Goal: Task Accomplishment & Management: Use online tool/utility

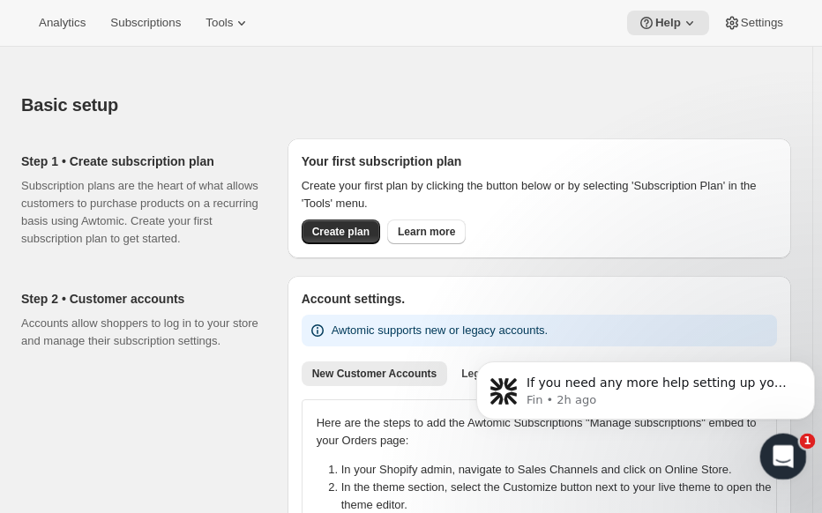
click at [768, 450] on div "Open Intercom Messenger" at bounding box center [781, 454] width 58 height 58
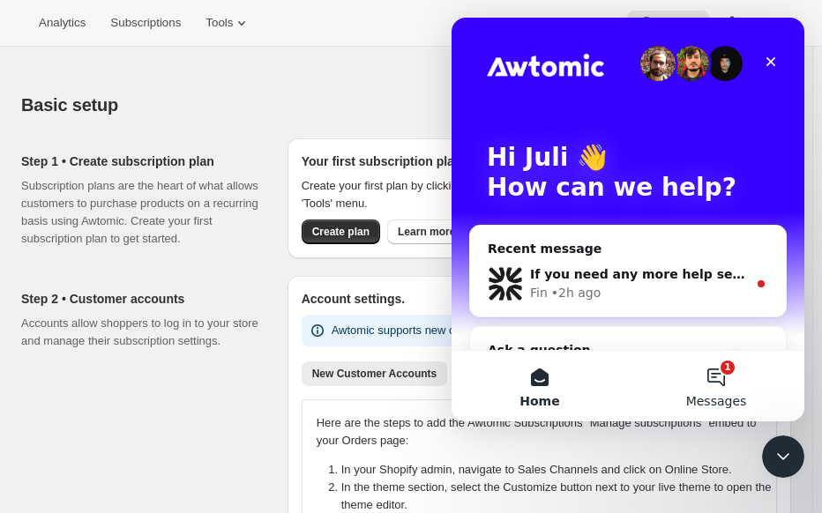
click at [712, 380] on button "1 Messages" at bounding box center [716, 386] width 176 height 71
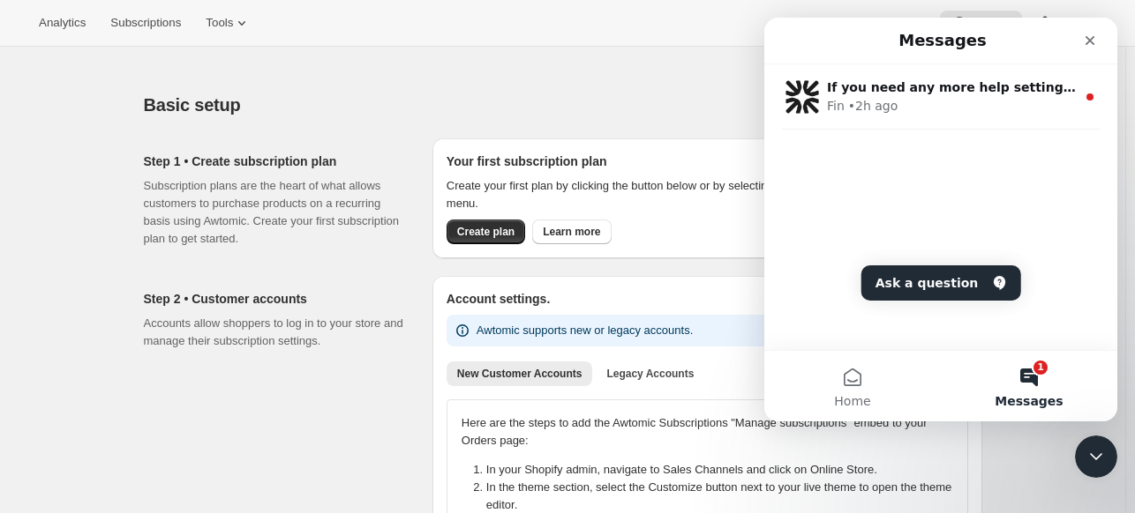
click at [830, 378] on button "1 Messages" at bounding box center [1029, 386] width 176 height 71
click at [830, 375] on button "1 Messages" at bounding box center [1029, 386] width 176 height 71
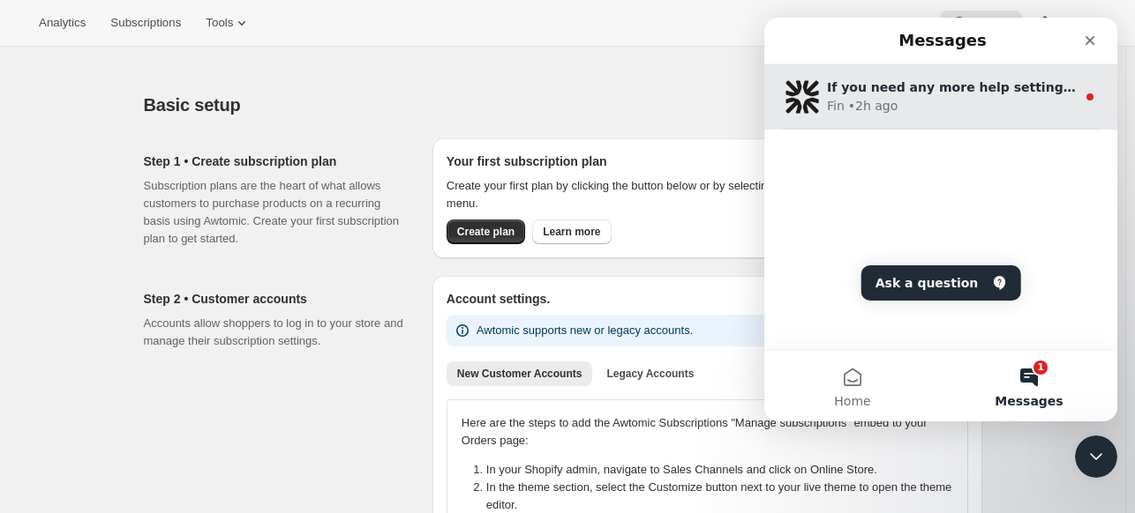
click at [830, 105] on div "Fin • 2h ago" at bounding box center [951, 106] width 249 height 19
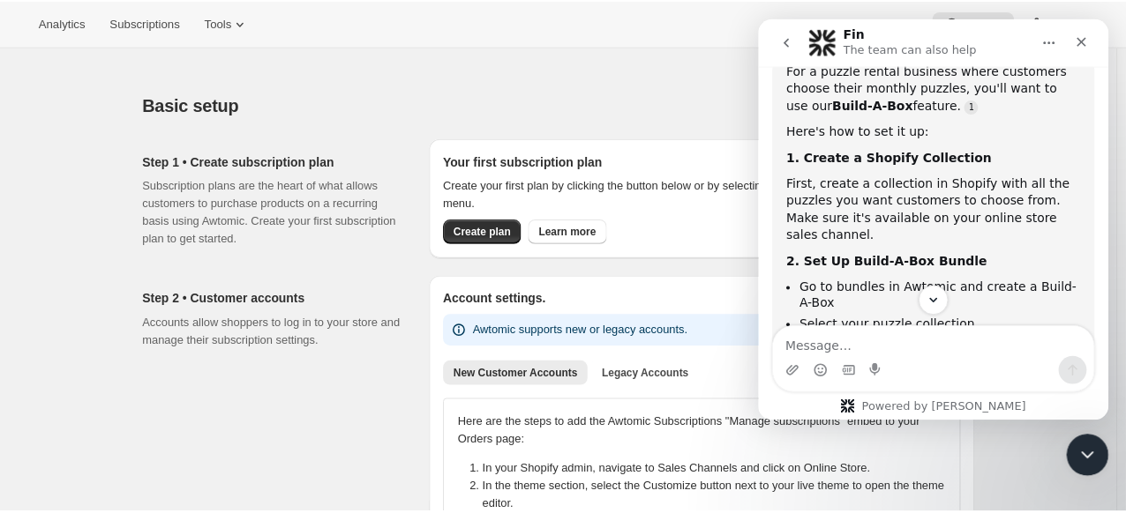
scroll to position [266, 0]
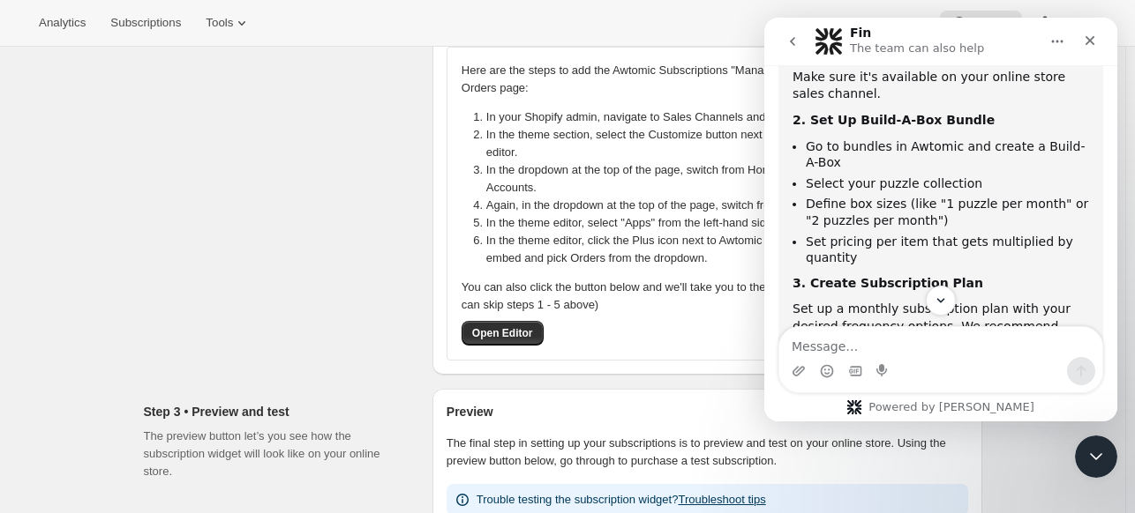
scroll to position [176, 0]
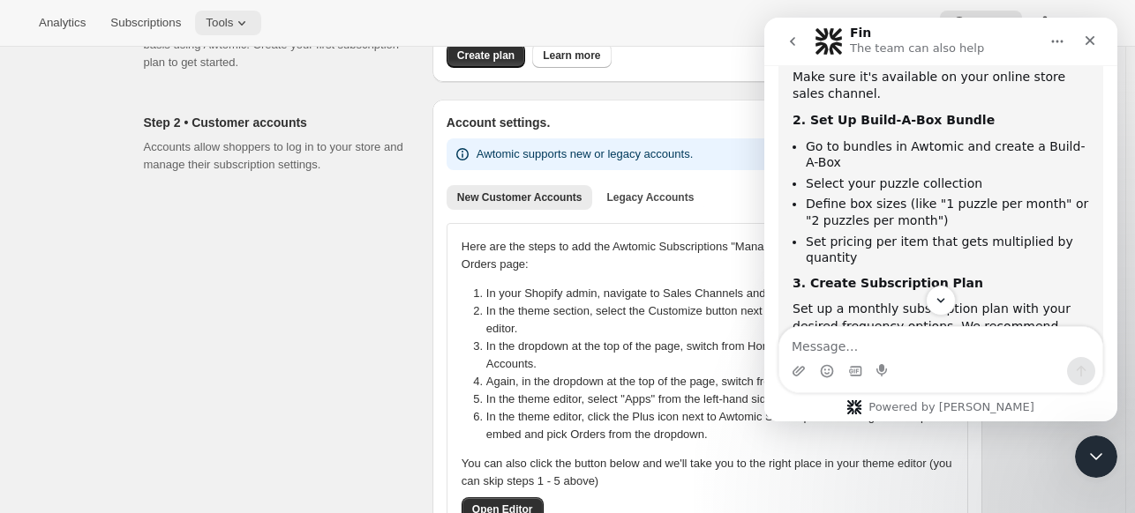
click at [224, 27] on span "Tools" at bounding box center [219, 23] width 27 height 14
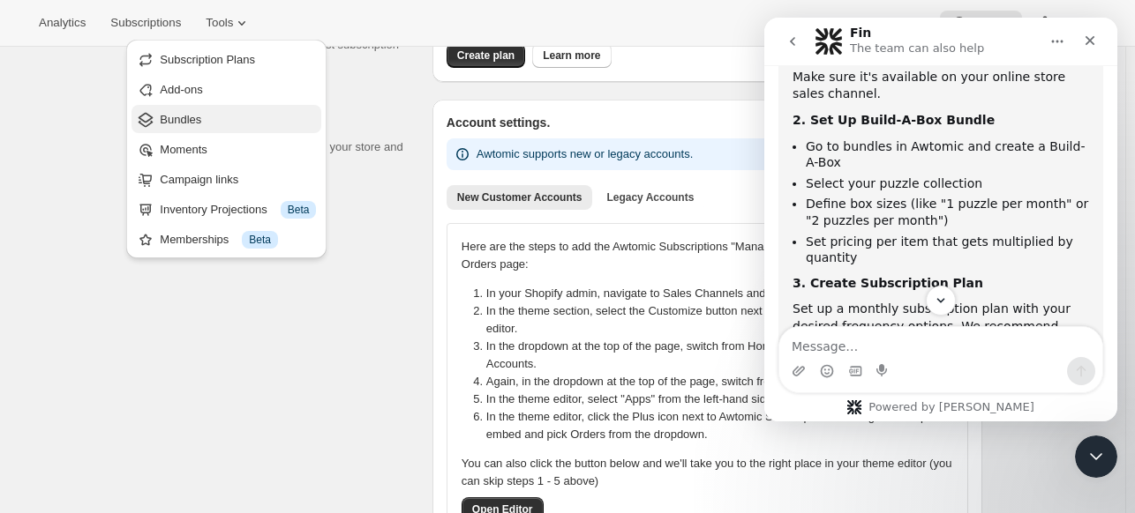
click at [169, 111] on span "Bundles" at bounding box center [238, 120] width 156 height 18
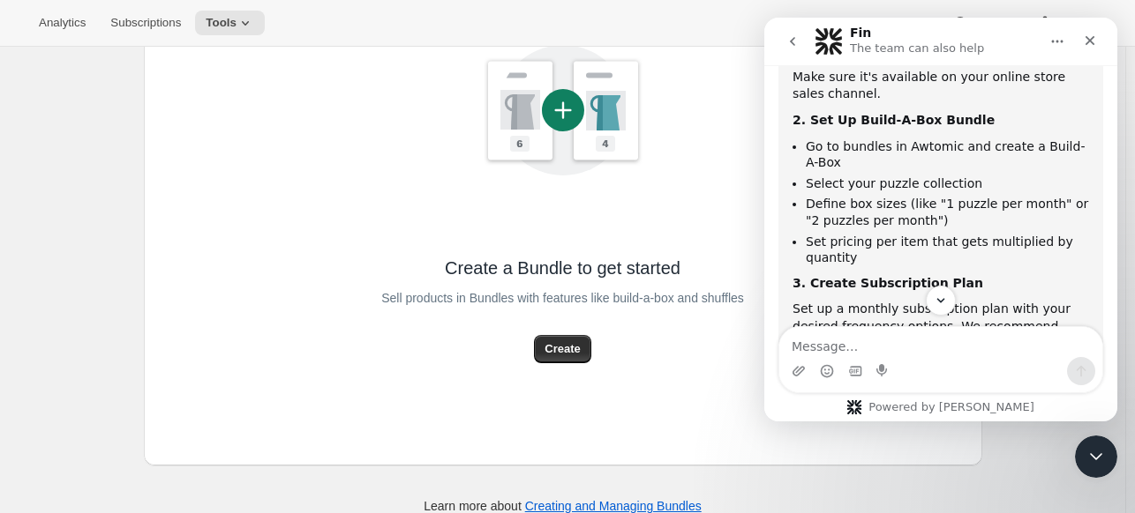
scroll to position [353, 0]
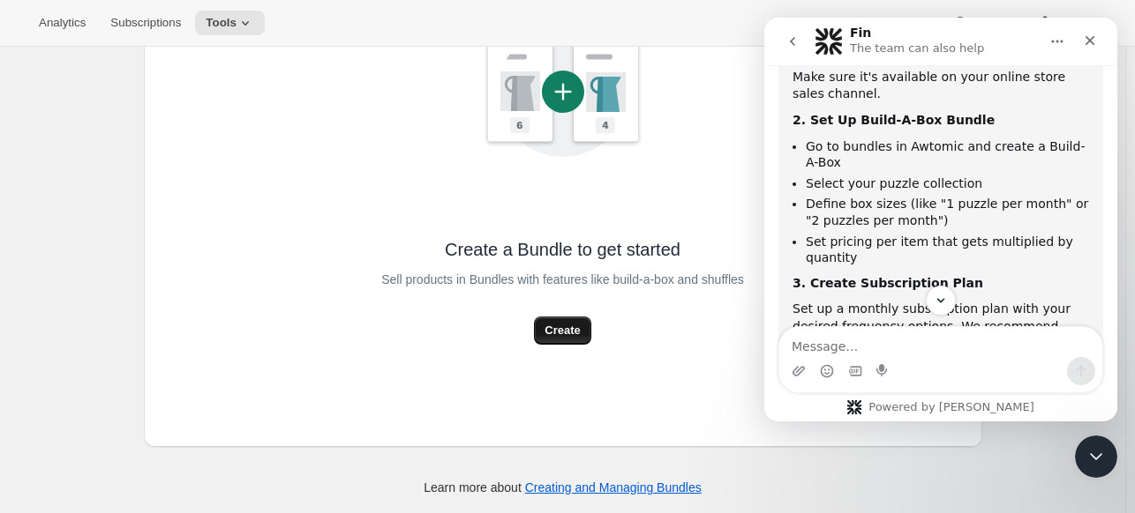
click at [551, 328] on span "Create" at bounding box center [561, 331] width 35 height 18
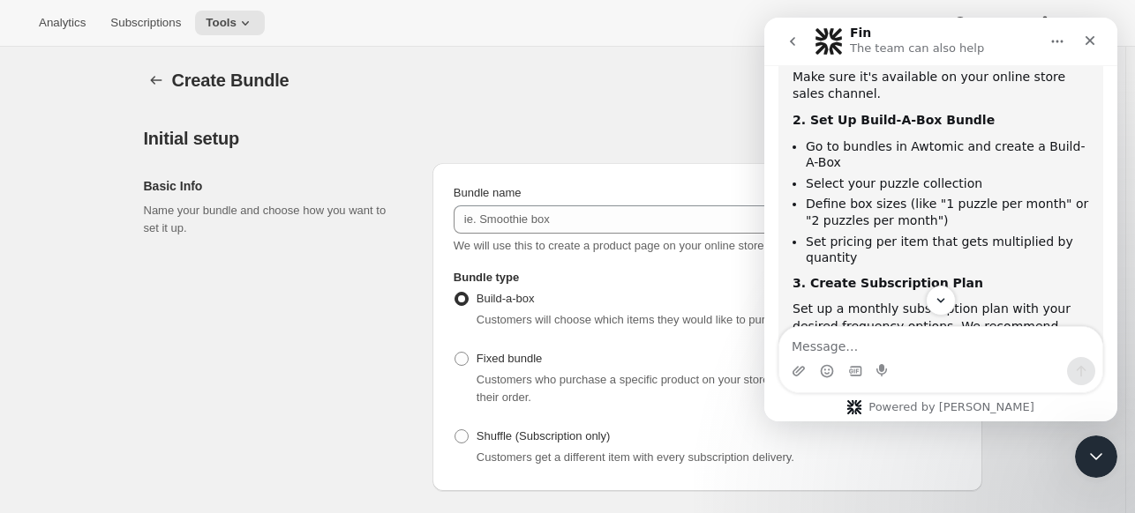
click at [981, 41] on div "Fin The team can also help" at bounding box center [926, 41] width 224 height 31
click at [1054, 44] on icon "Home" at bounding box center [1057, 41] width 14 height 14
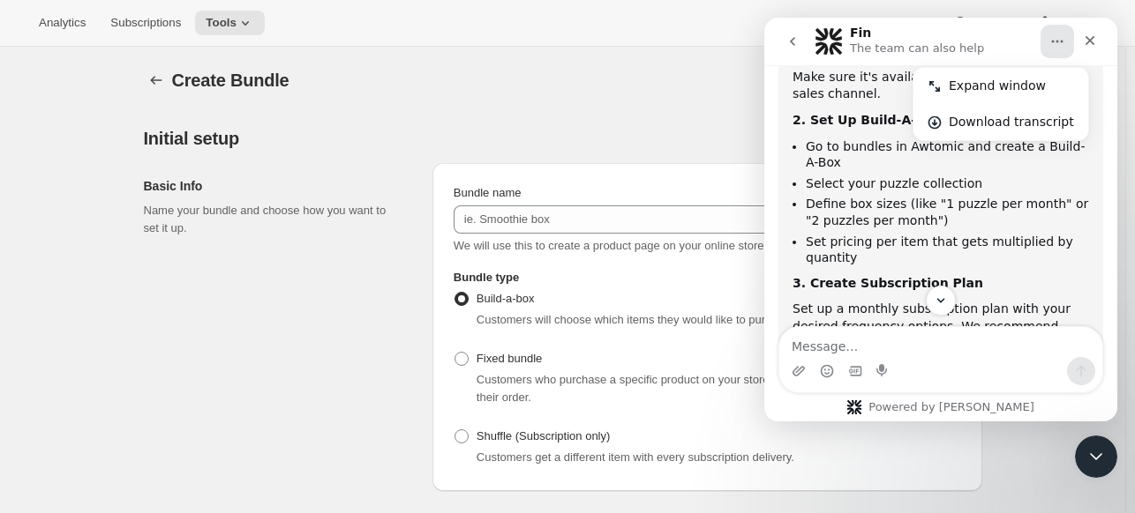
click at [986, 33] on div "Fin The team can also help" at bounding box center [926, 41] width 224 height 31
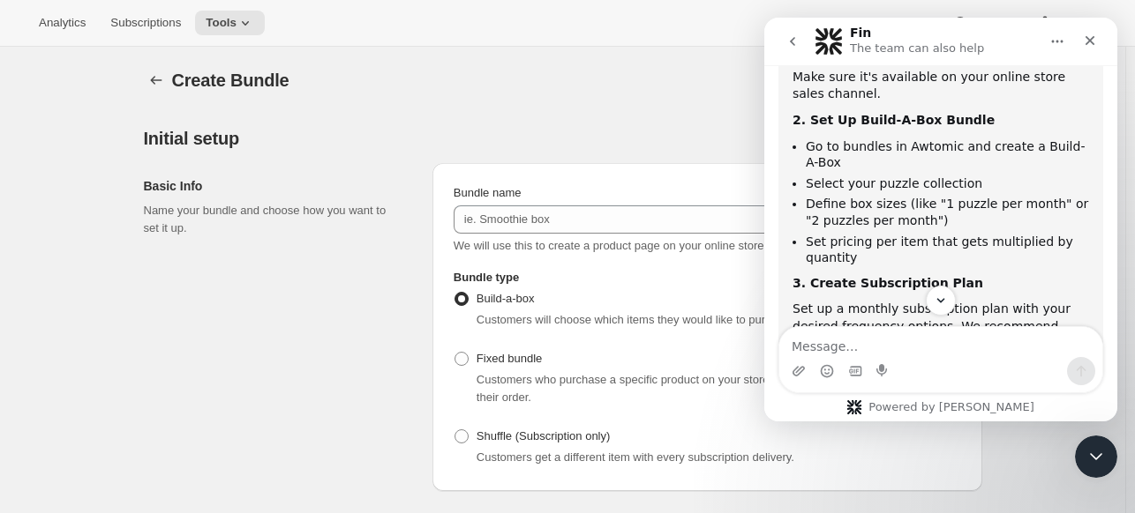
click at [1057, 45] on icon "Home" at bounding box center [1057, 41] width 14 height 14
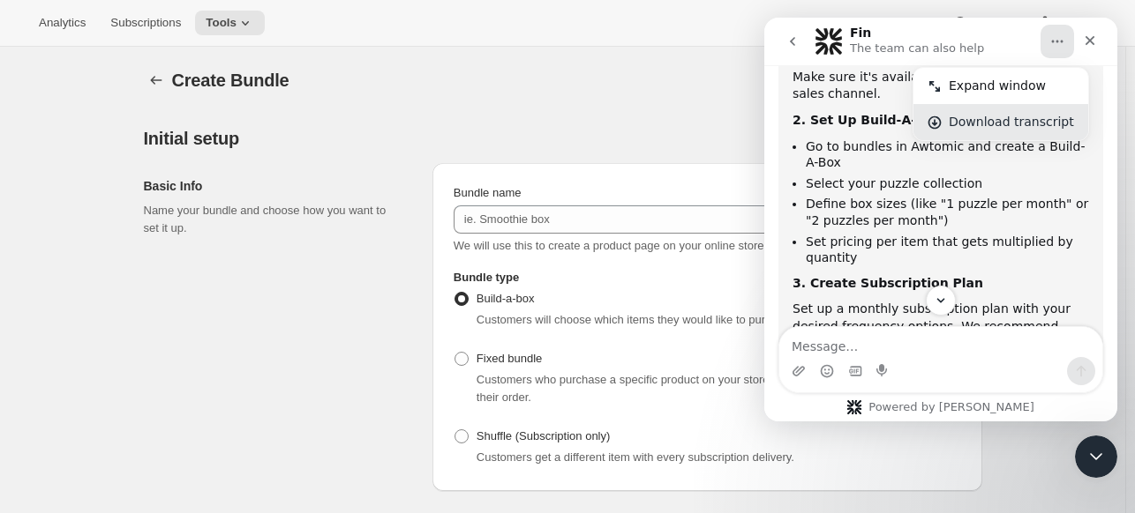
click at [1013, 124] on div "Download transcript" at bounding box center [1010, 122] width 125 height 19
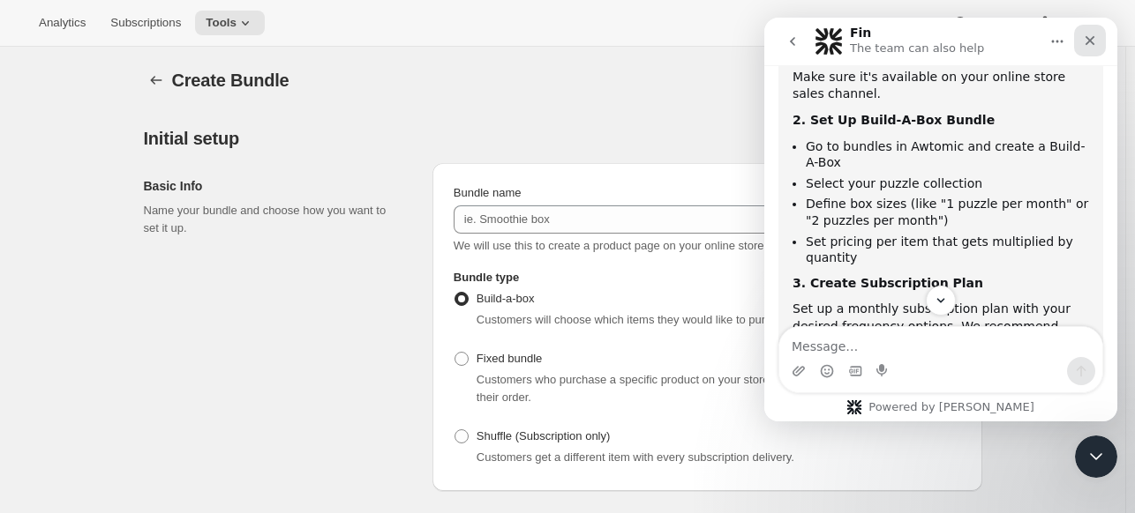
click at [1088, 41] on icon "Close" at bounding box center [1090, 41] width 14 height 14
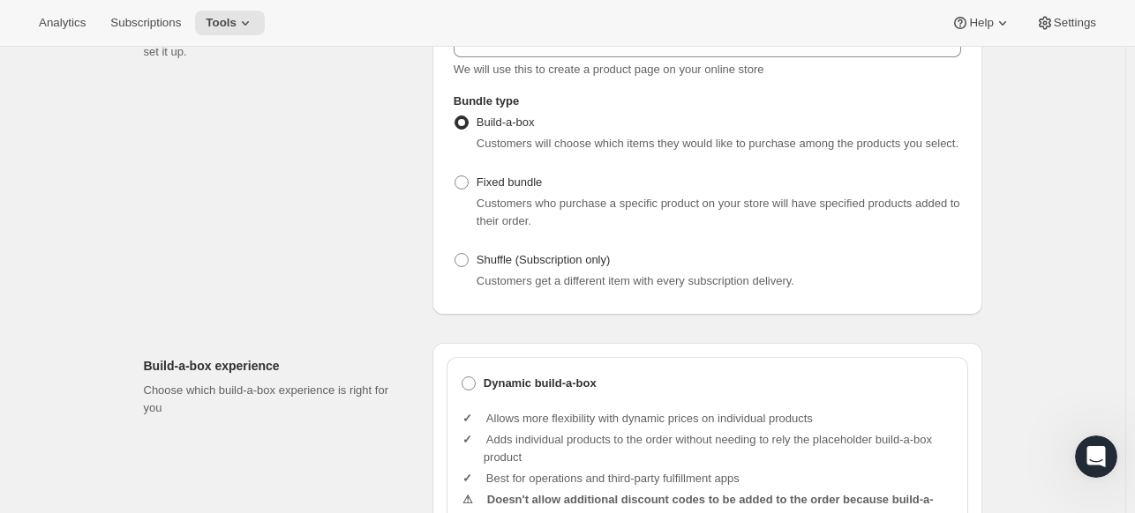
scroll to position [88, 0]
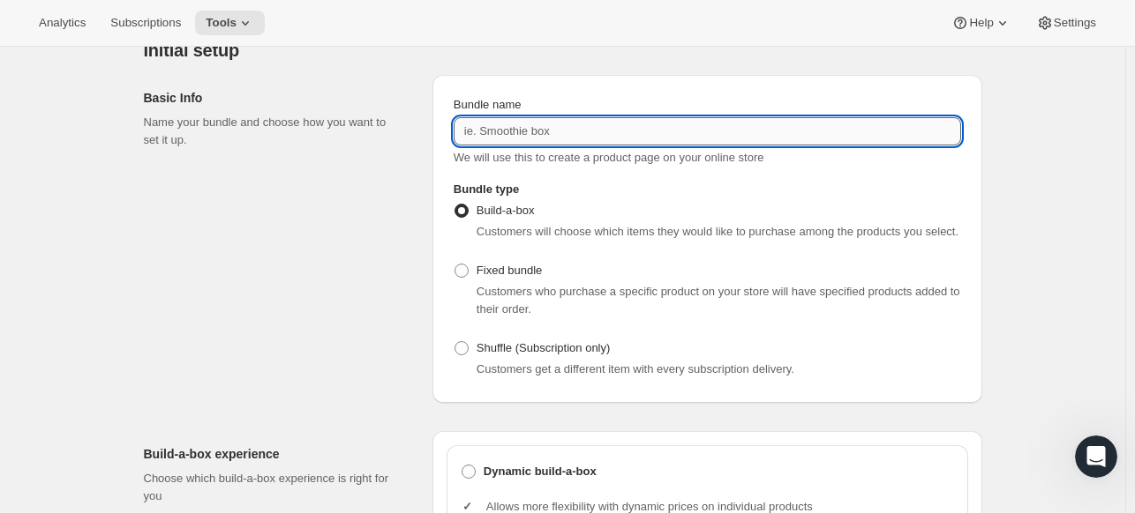
click at [499, 139] on input "Bundle name" at bounding box center [706, 131] width 507 height 28
type input "Corner Piece"
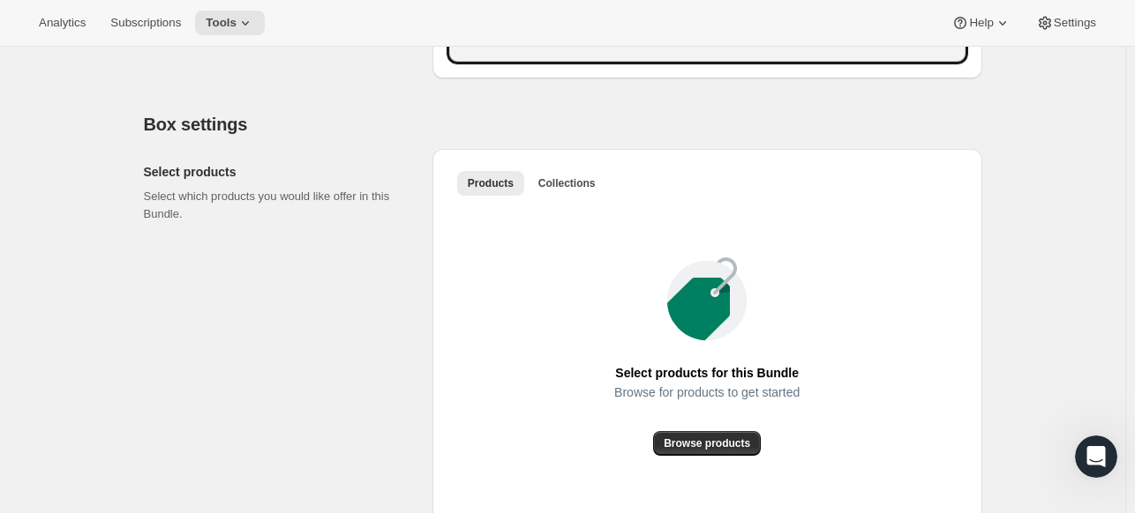
scroll to position [971, 0]
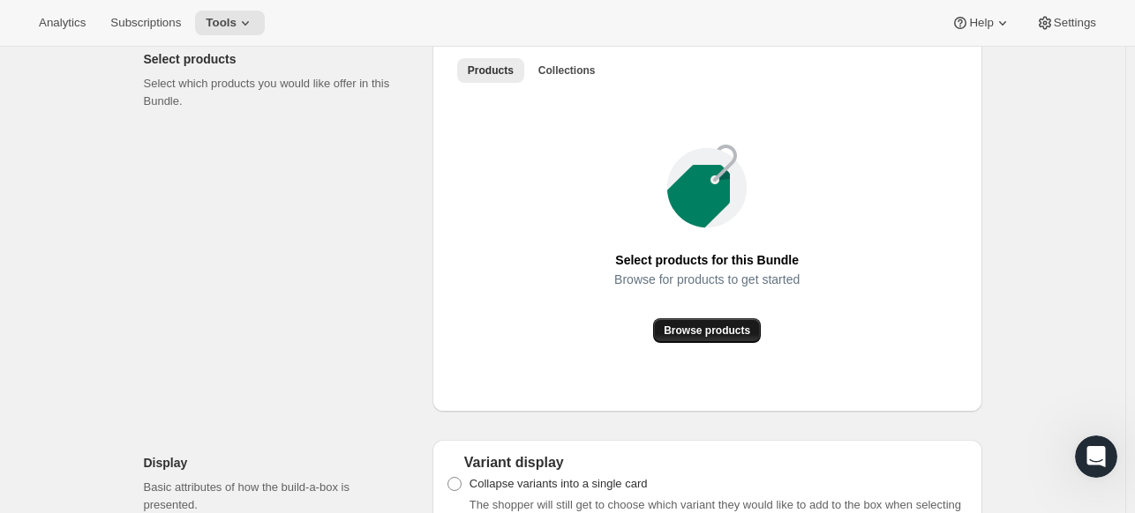
click at [723, 328] on span "Browse products" at bounding box center [706, 331] width 86 height 14
click at [558, 72] on span "Collections" at bounding box center [566, 71] width 57 height 14
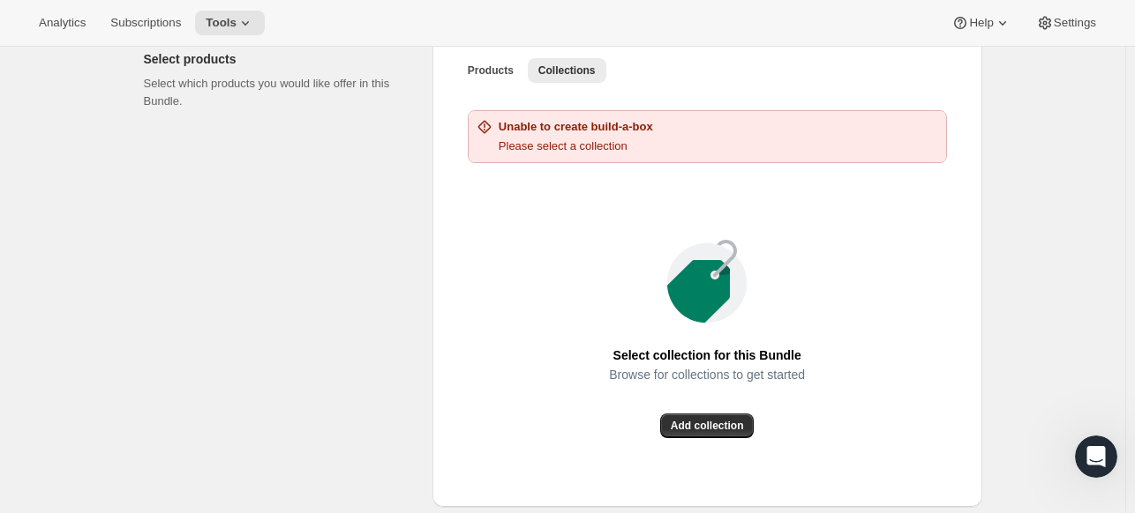
click at [527, 138] on p "Please select a collection" at bounding box center [575, 147] width 154 height 18
click at [711, 423] on span "Add collection" at bounding box center [707, 426] width 73 height 14
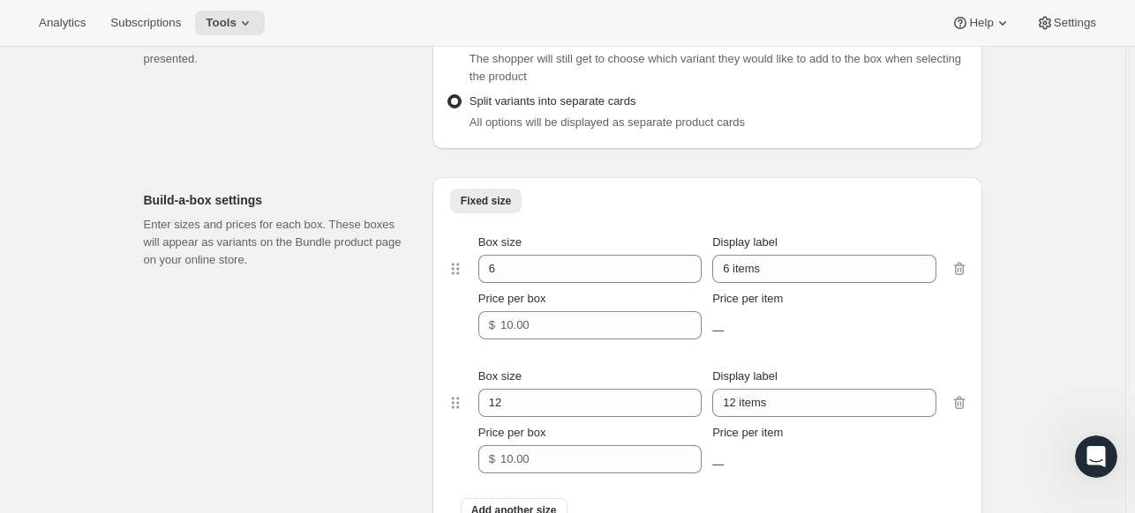
scroll to position [1323, 0]
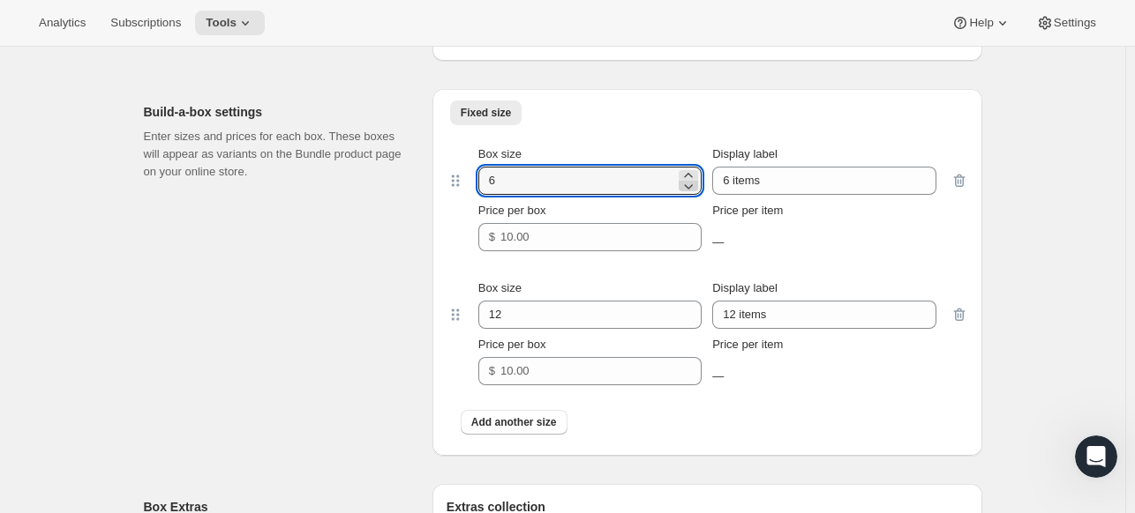
click at [690, 177] on icon at bounding box center [688, 186] width 18 height 18
click at [692, 185] on icon at bounding box center [688, 186] width 18 height 18
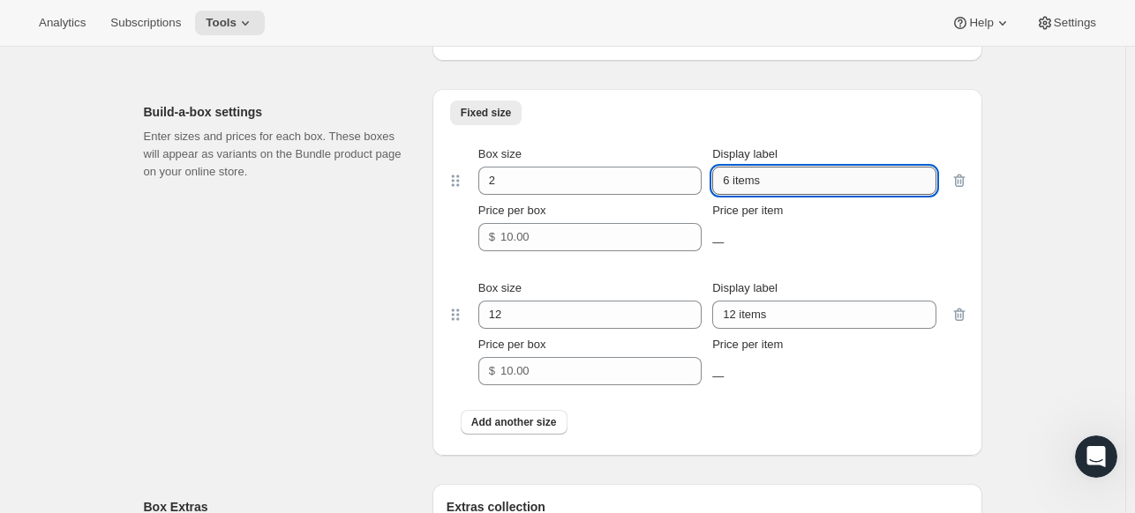
click at [926, 185] on input "6 items" at bounding box center [823, 181] width 223 height 28
click at [931, 180] on input "6 items" at bounding box center [823, 181] width 223 height 28
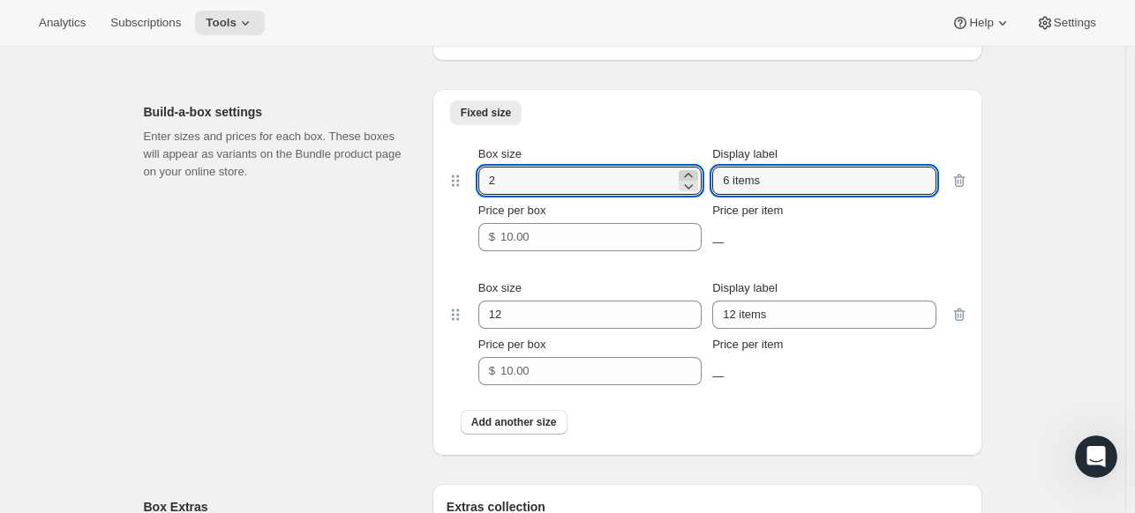
click at [692, 173] on icon at bounding box center [688, 175] width 8 height 4
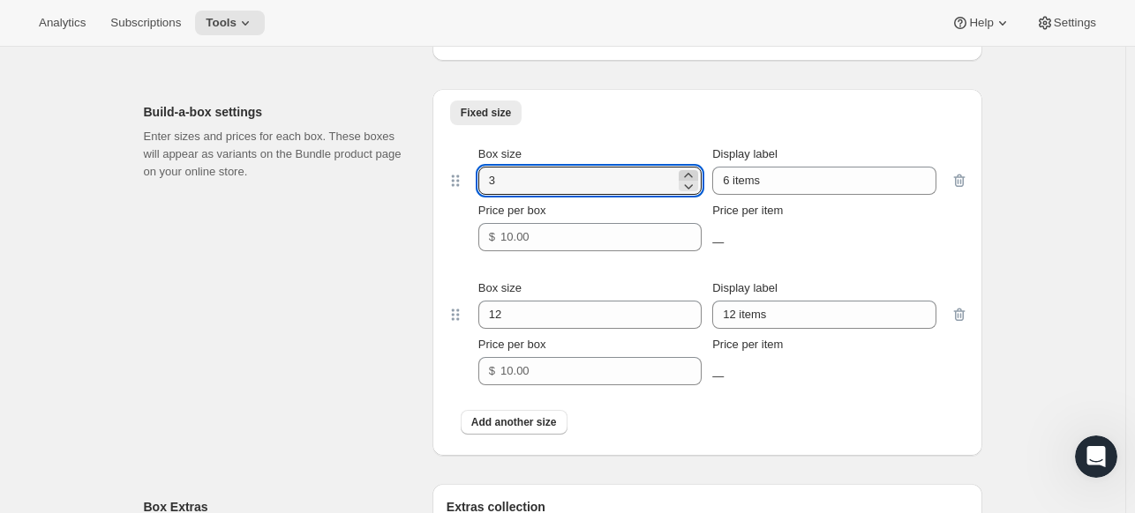
click at [692, 173] on icon at bounding box center [688, 175] width 8 height 4
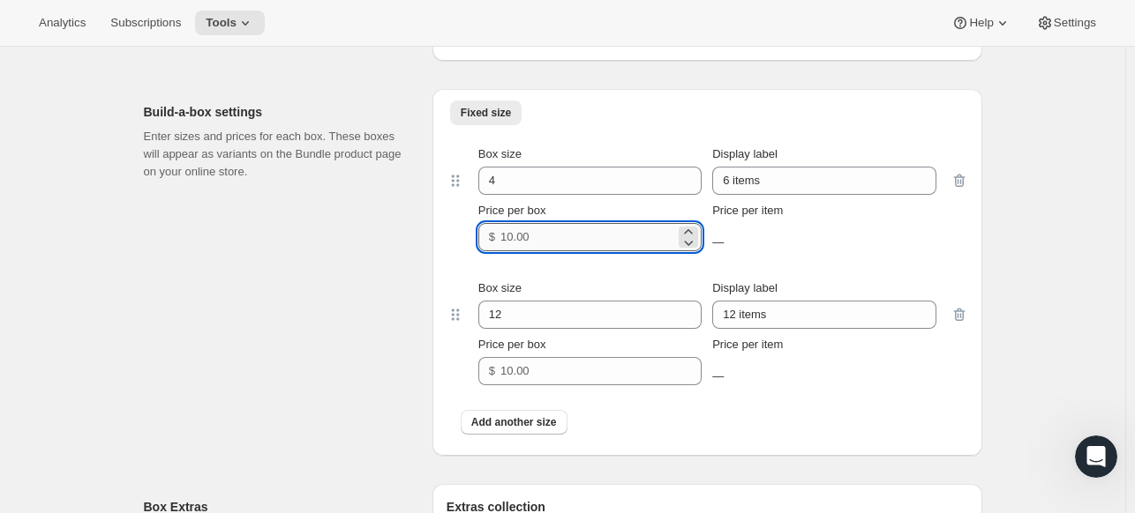
click at [516, 243] on input "Price per box" at bounding box center [587, 237] width 175 height 28
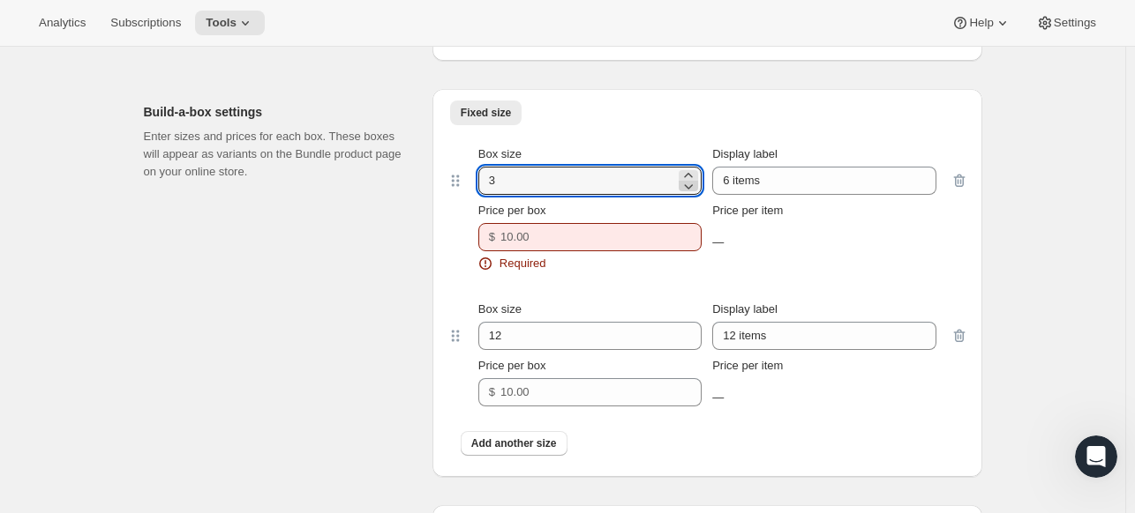
click at [690, 183] on icon at bounding box center [688, 186] width 18 height 18
type input "2"
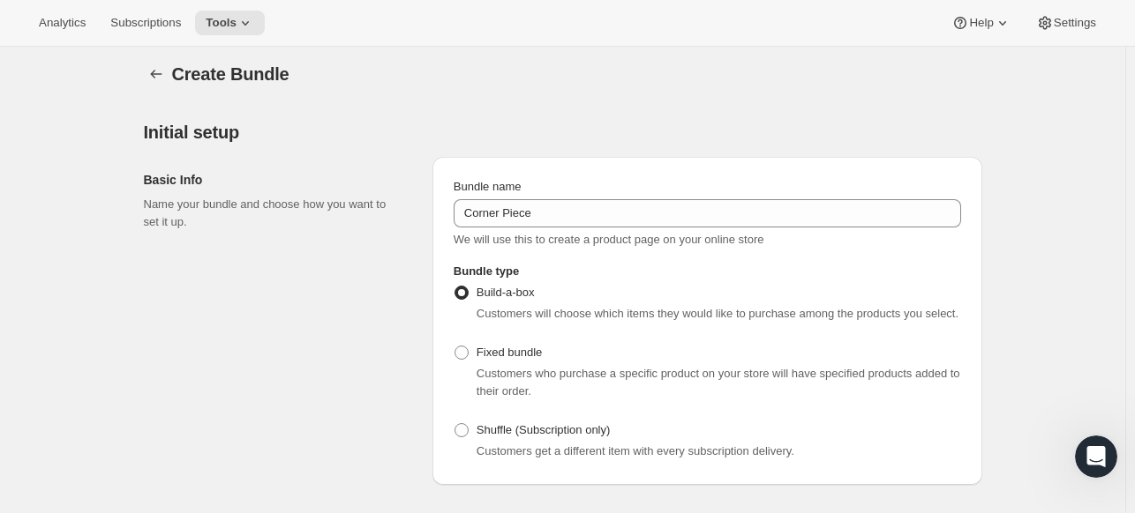
scroll to position [0, 0]
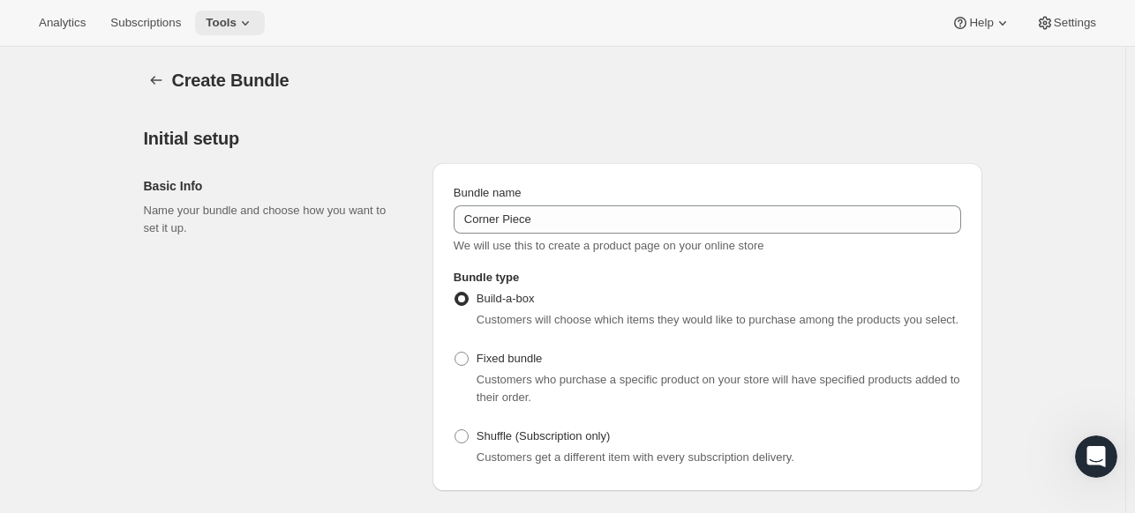
click at [236, 22] on icon at bounding box center [245, 23] width 18 height 18
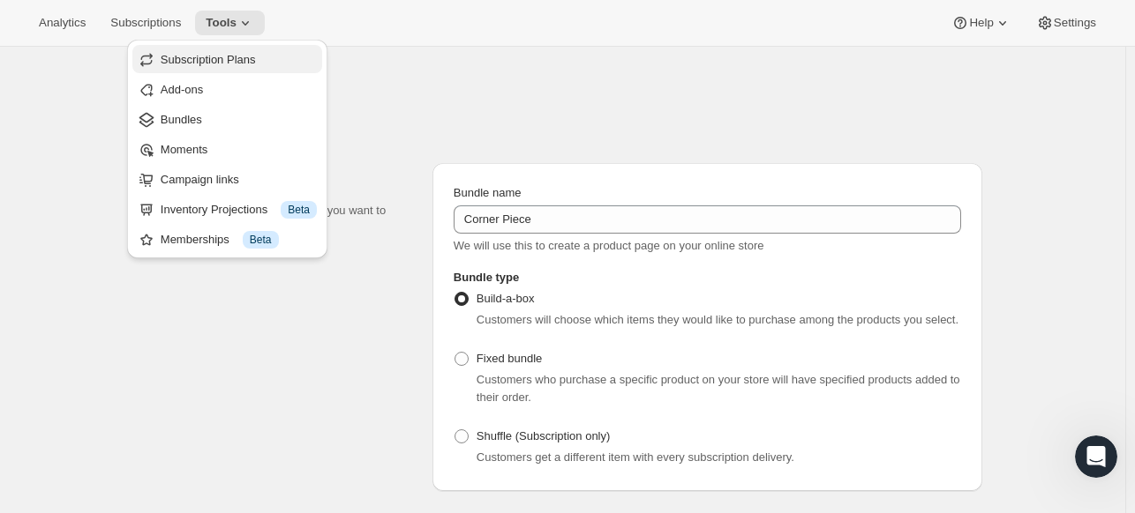
click at [232, 57] on span "Subscription Plans" at bounding box center [208, 59] width 95 height 13
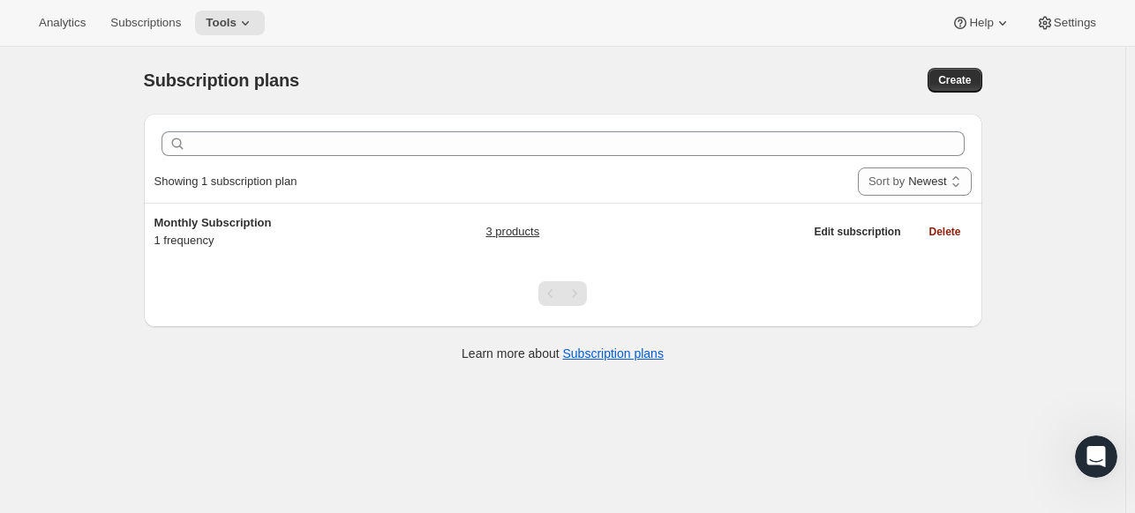
scroll to position [46, 0]
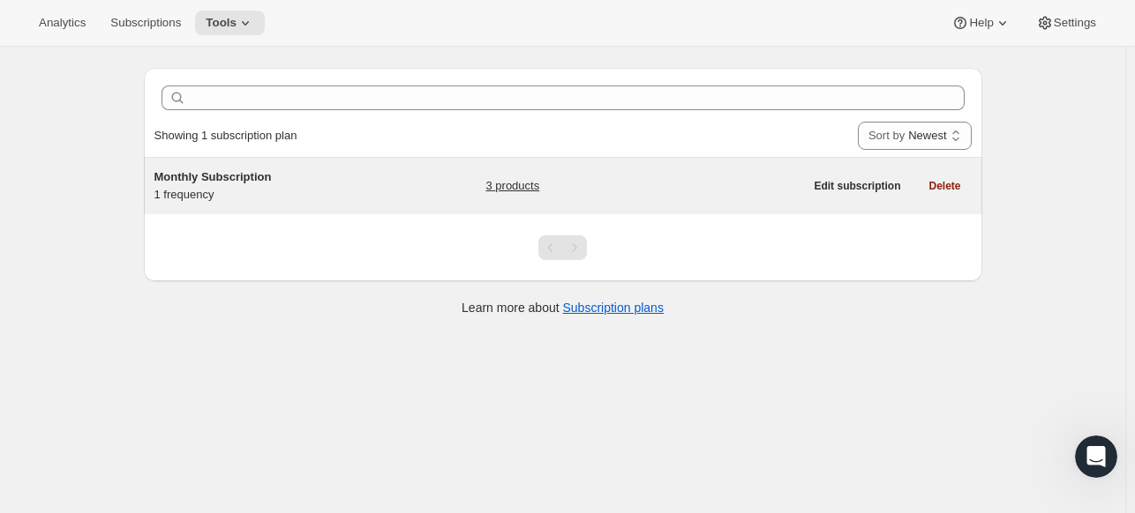
click at [261, 180] on span "Monthly Subscription" at bounding box center [212, 176] width 117 height 13
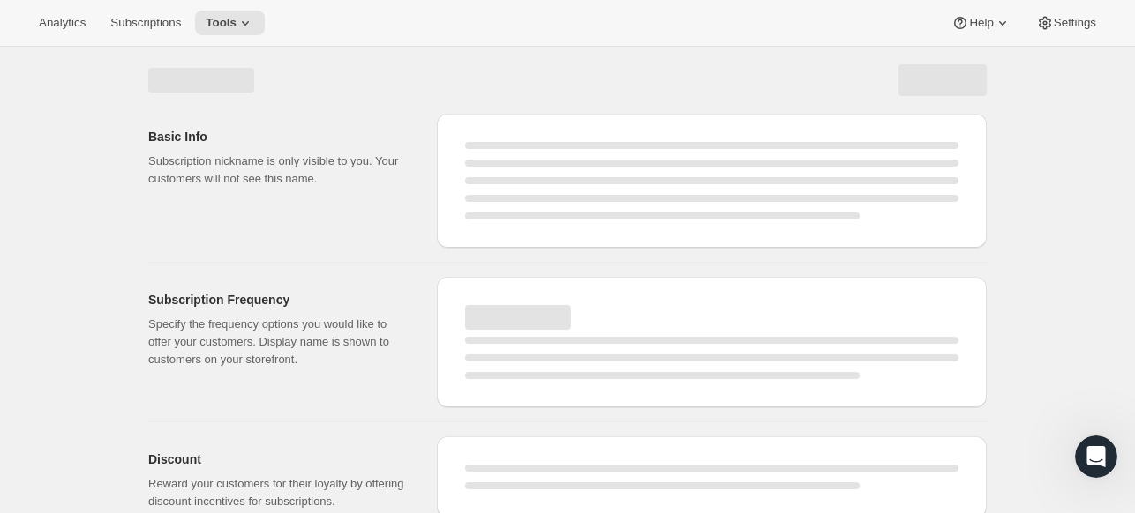
select select "WEEK"
select select "MONTH"
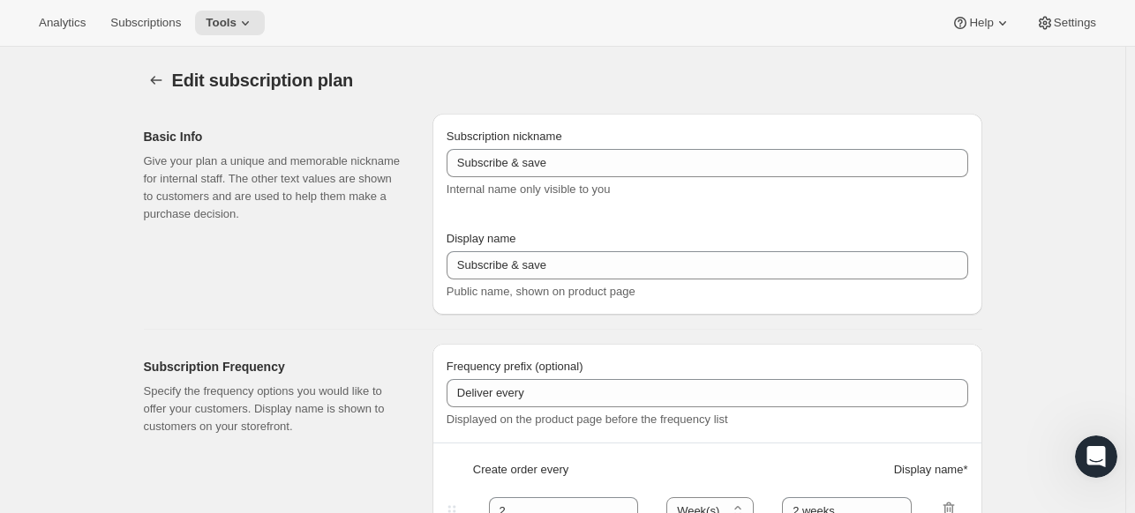
type input "Monthly Subscription"
type input "Corner Piece"
type input "Deliver puzzles every"
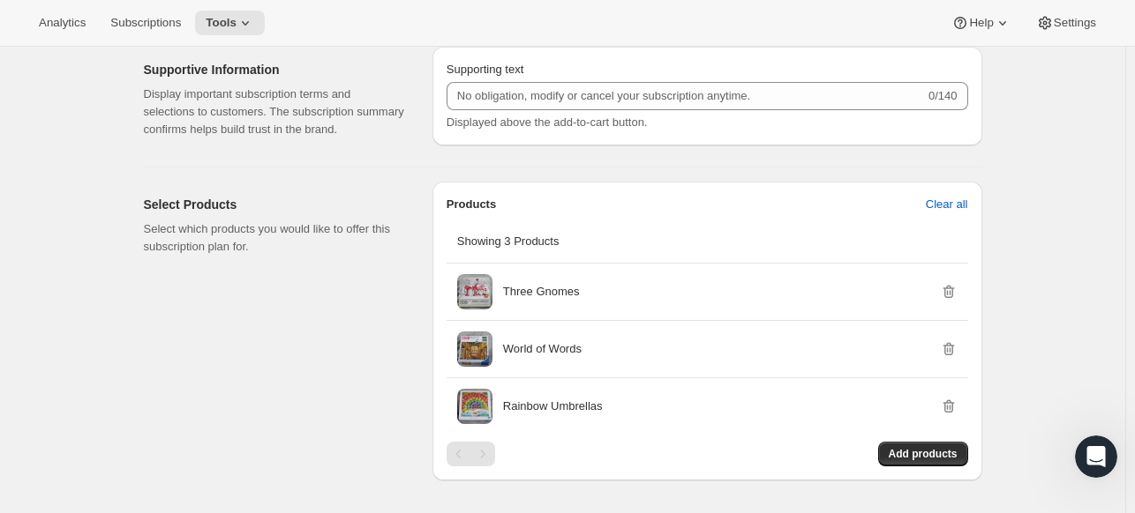
scroll to position [882, 0]
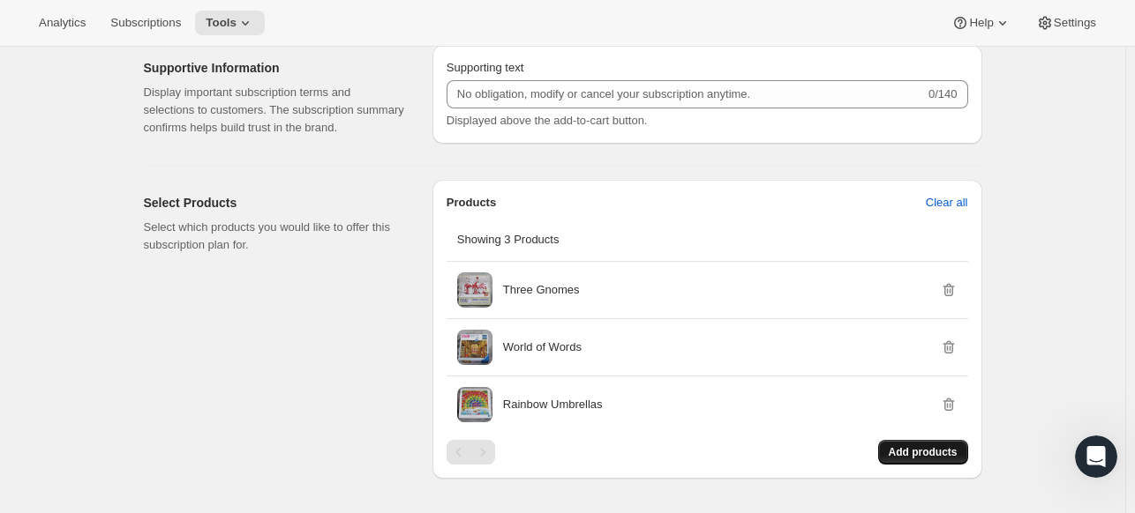
click at [933, 448] on span "Add products" at bounding box center [922, 453] width 69 height 14
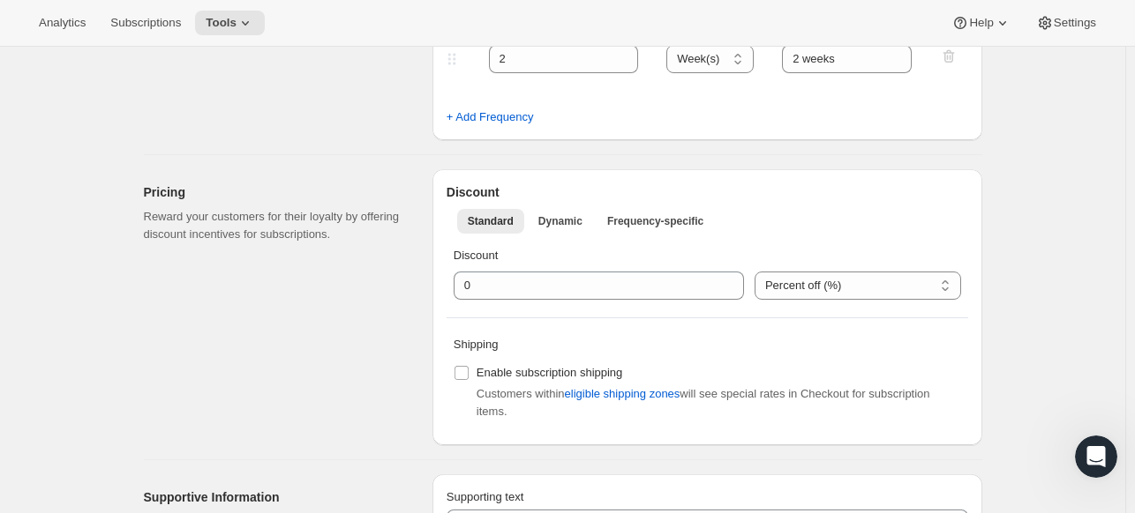
scroll to position [529, 0]
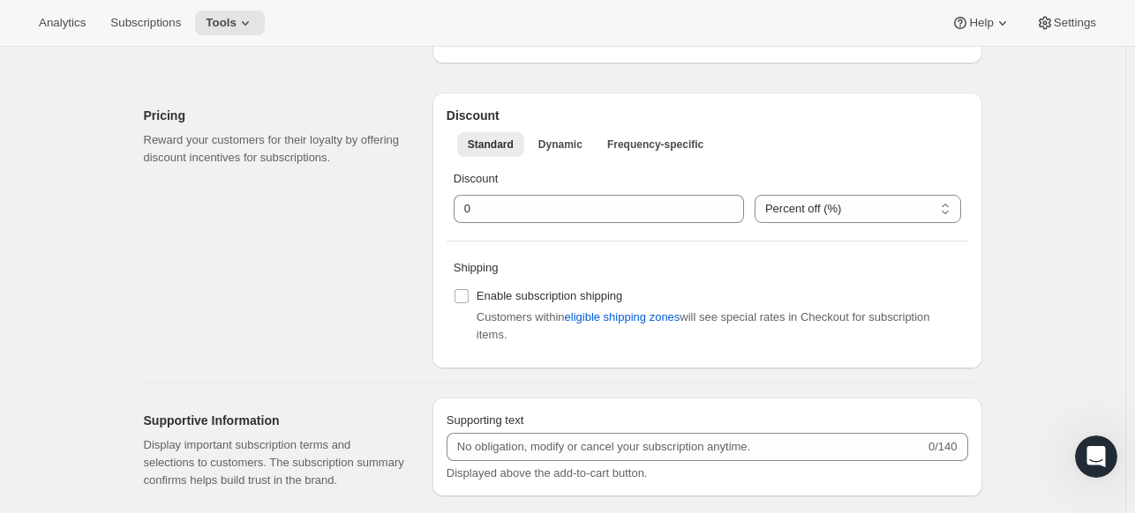
click at [1071, 438] on div "Edit subscription plan. This page is ready Edit subscription plan Basic Info Gi…" at bounding box center [562, 403] width 1125 height 1773
click at [1081, 443] on div "Open Intercom Messenger" at bounding box center [1093, 454] width 58 height 58
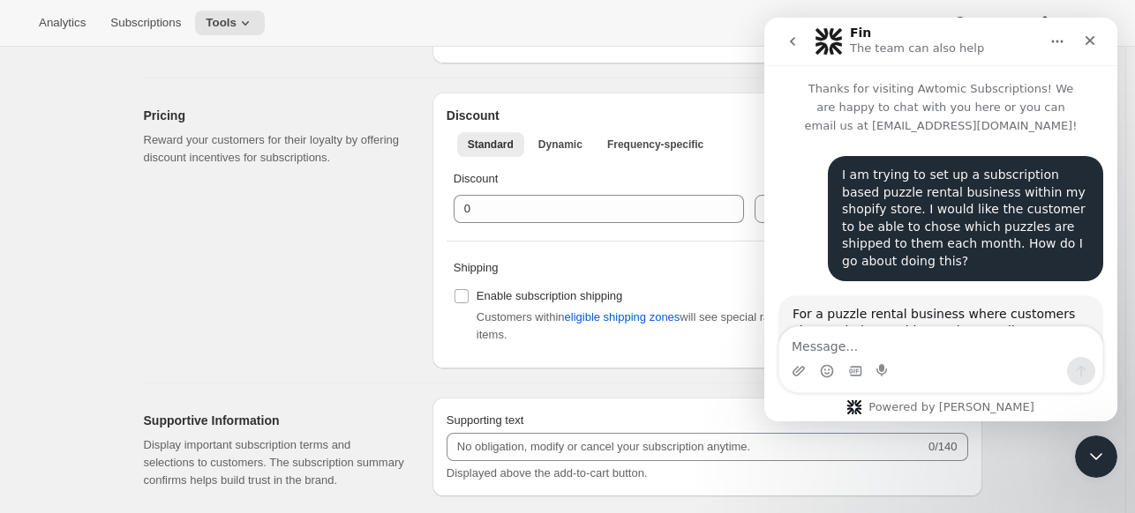
scroll to position [699, 0]
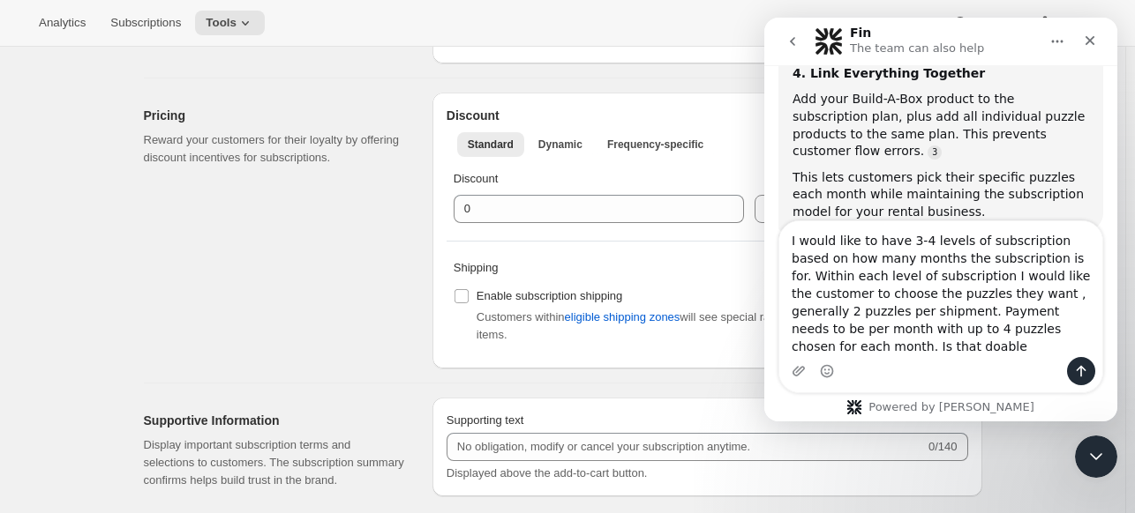
type textarea "I would like to have 3-4 levels of subscription based on how many months the su…"
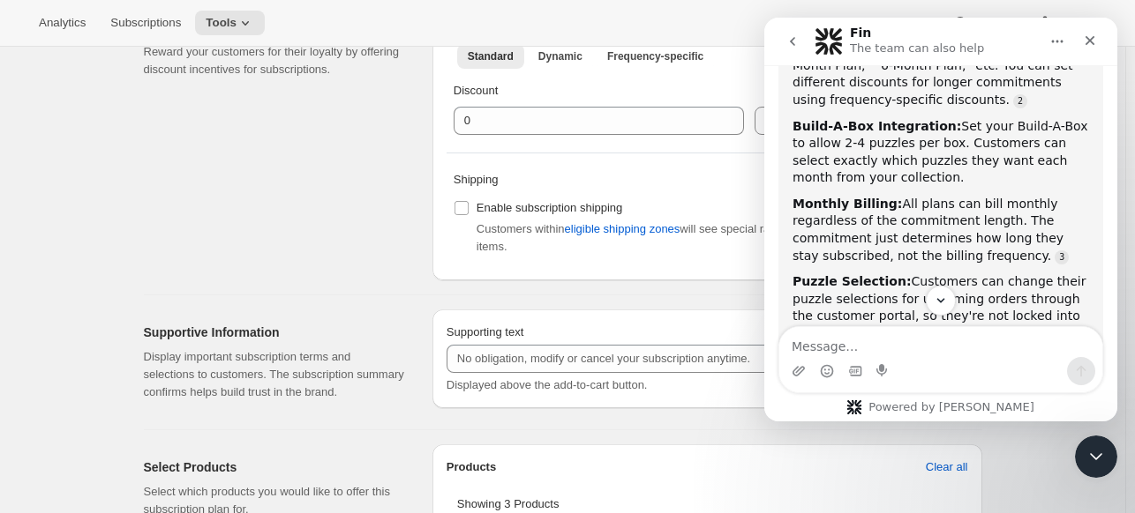
scroll to position [1472, 0]
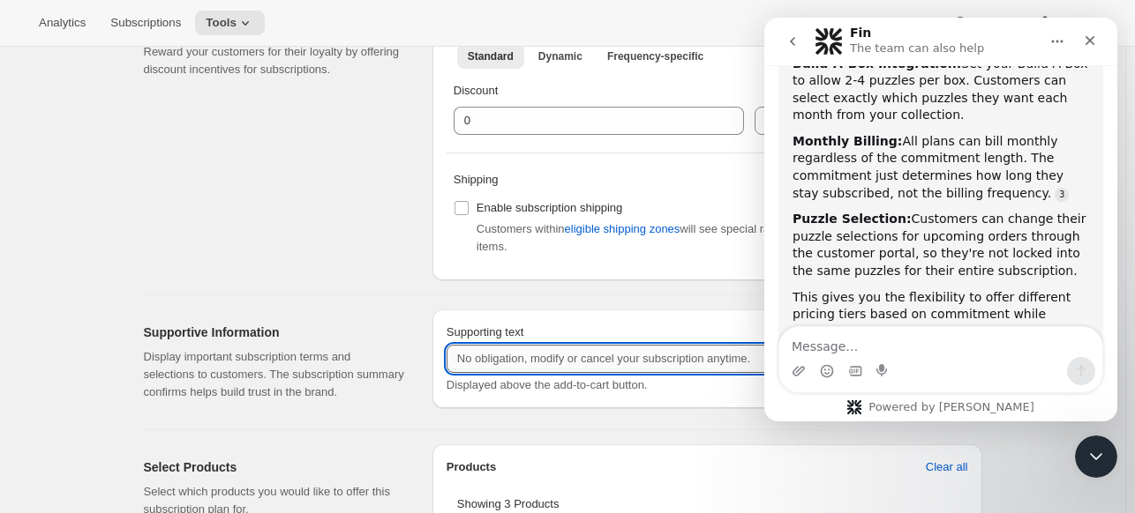
click at [593, 358] on input "Supporting text" at bounding box center [685, 359] width 478 height 28
type input "Y"
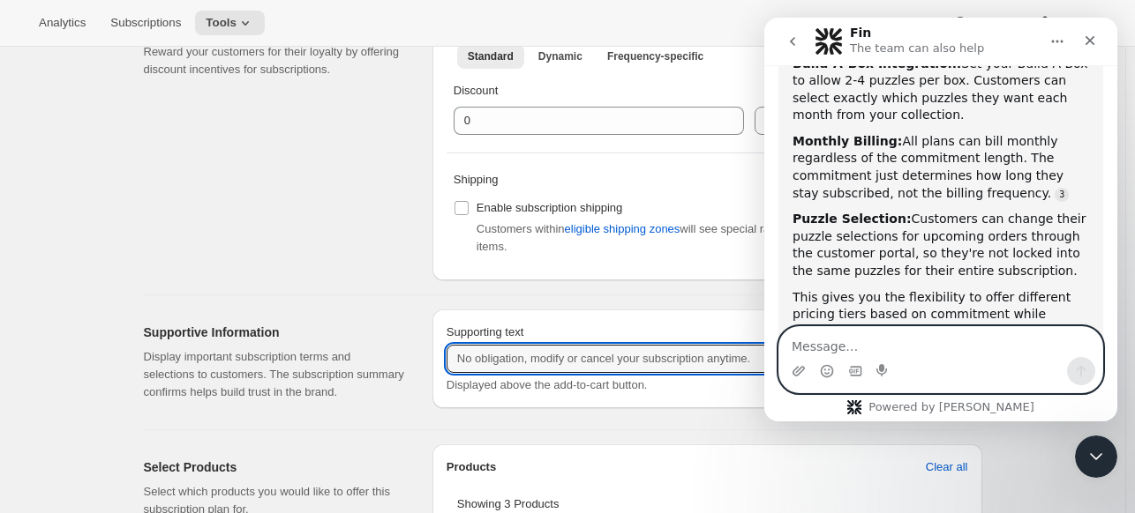
click at [841, 354] on textarea "Message…" at bounding box center [940, 342] width 323 height 30
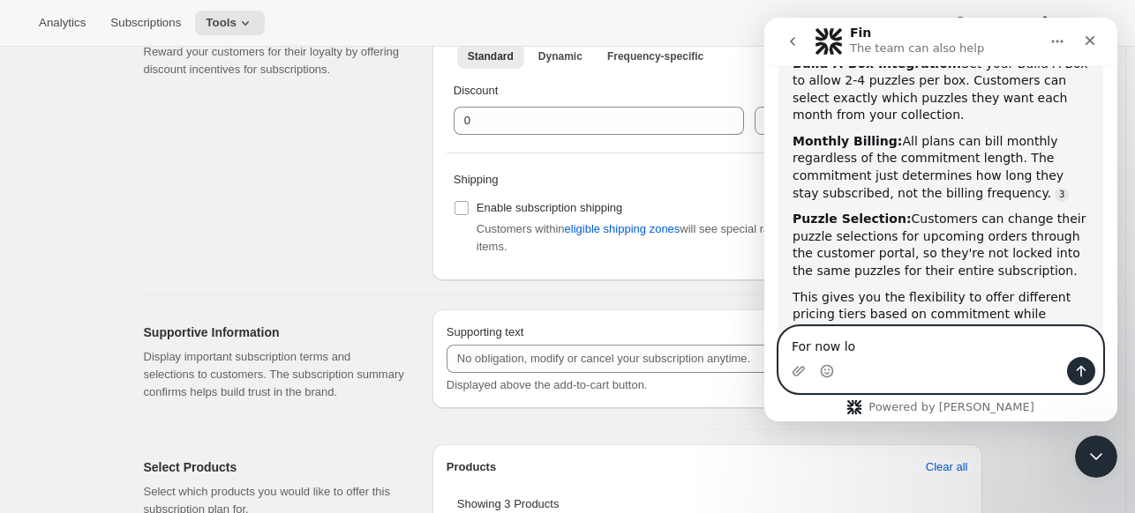
type textarea "For now lol"
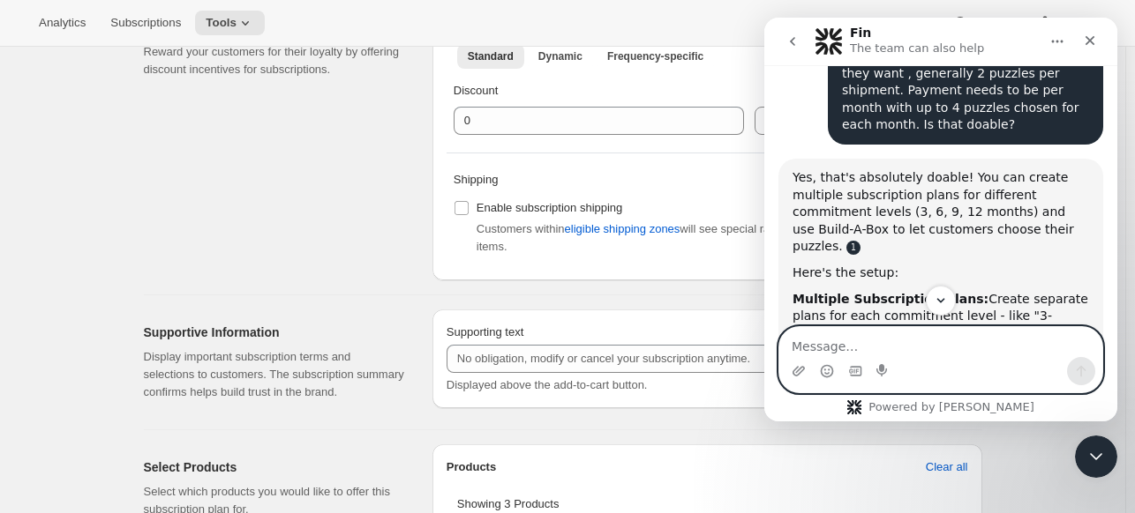
scroll to position [1140, 0]
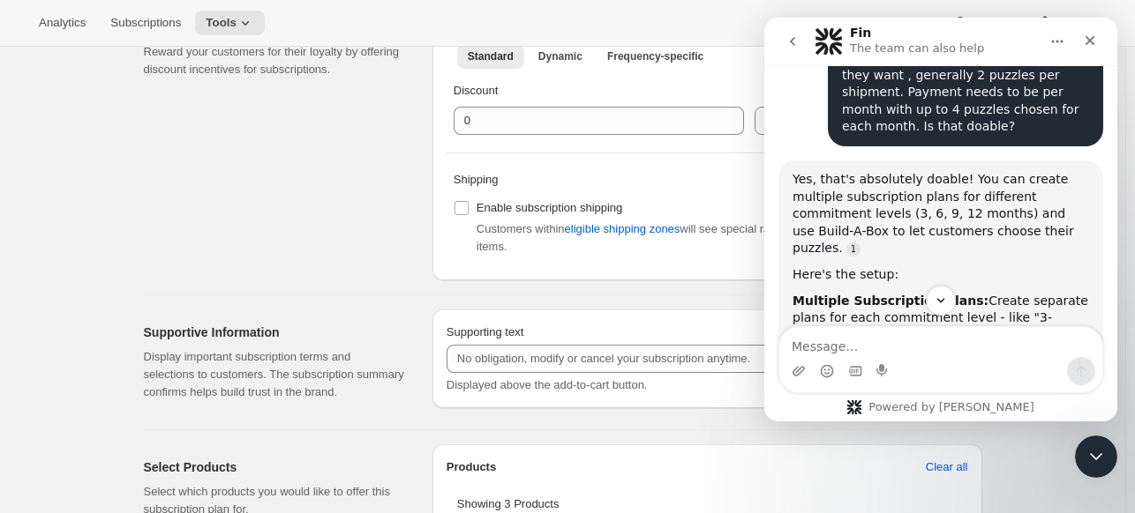
click at [1046, 40] on button "Home" at bounding box center [1057, 42] width 34 height 34
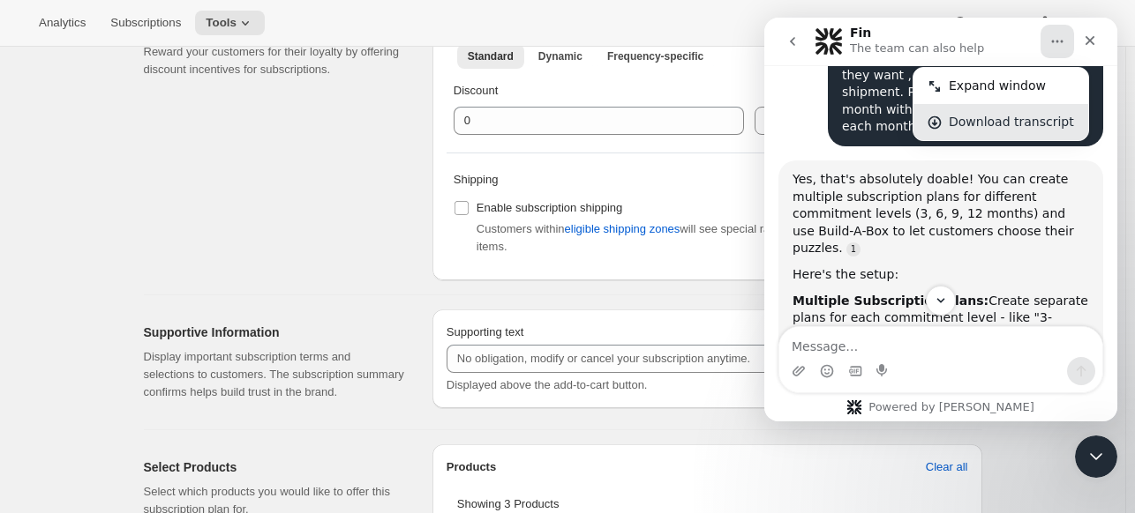
click at [1010, 123] on div "Download transcript" at bounding box center [1010, 122] width 125 height 19
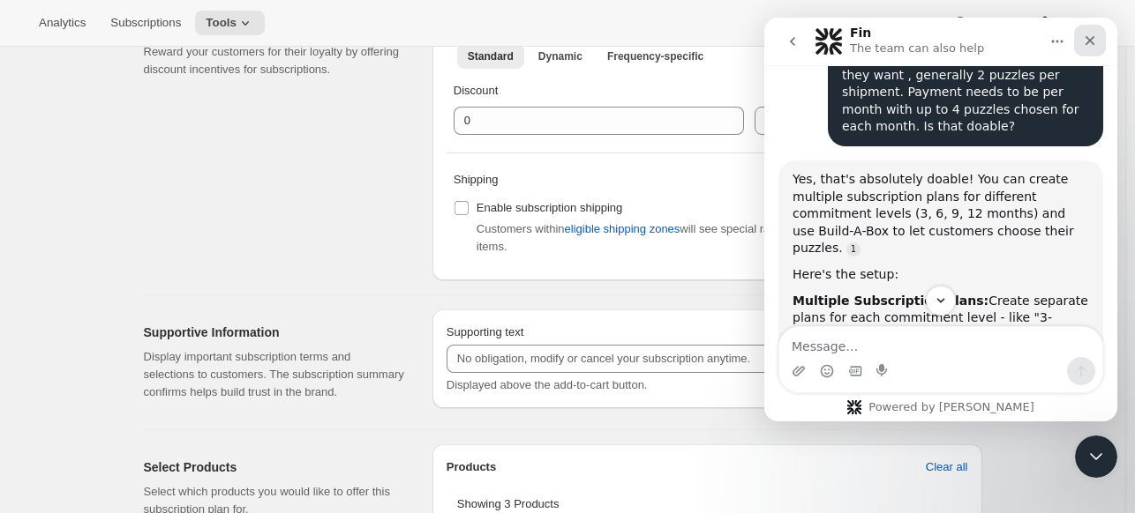
click at [1089, 29] on div "Close" at bounding box center [1090, 41] width 32 height 32
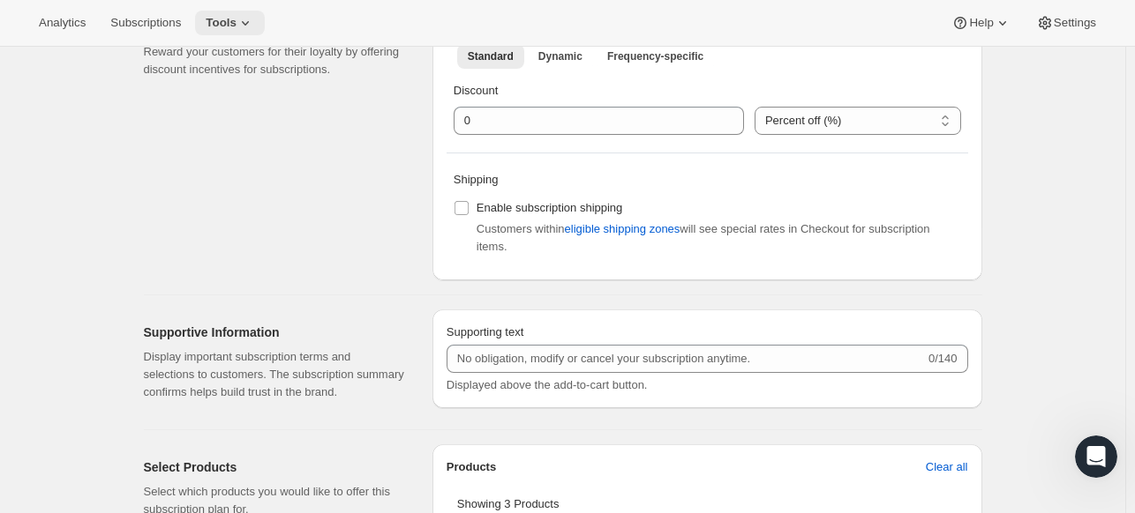
click at [219, 25] on span "Tools" at bounding box center [221, 23] width 31 height 14
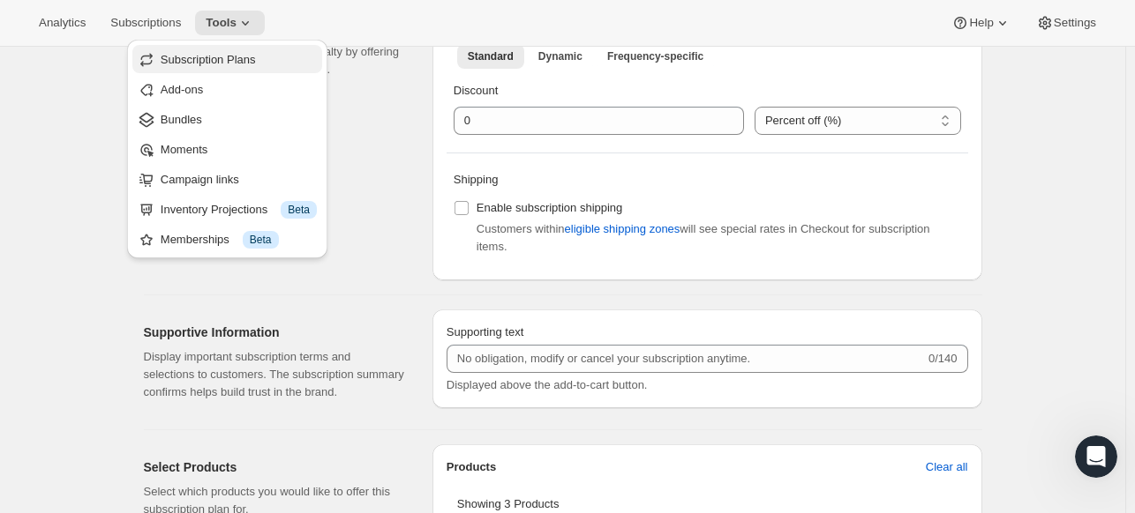
click at [189, 59] on span "Subscription Plans" at bounding box center [208, 59] width 95 height 13
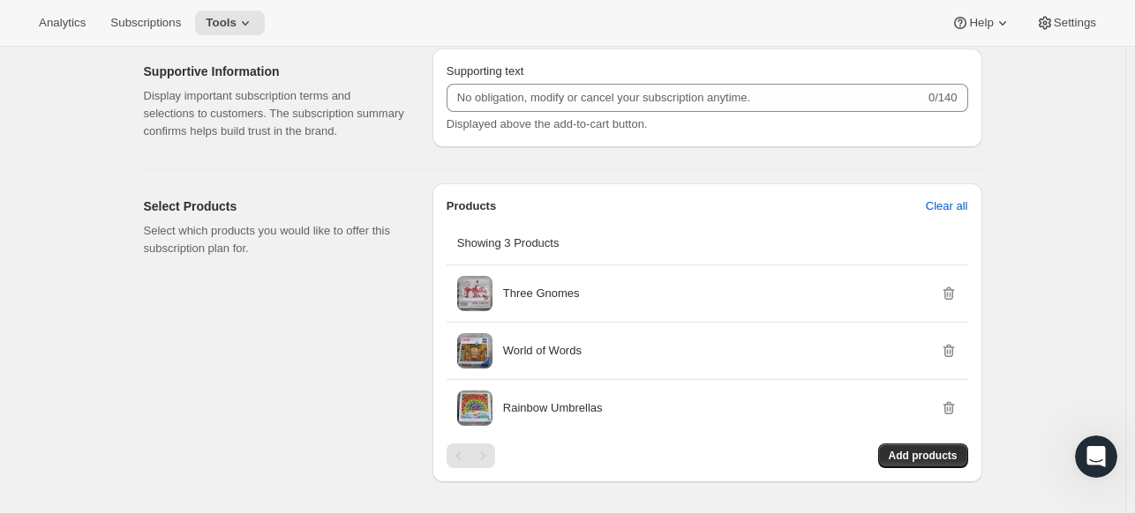
scroll to position [882, 0]
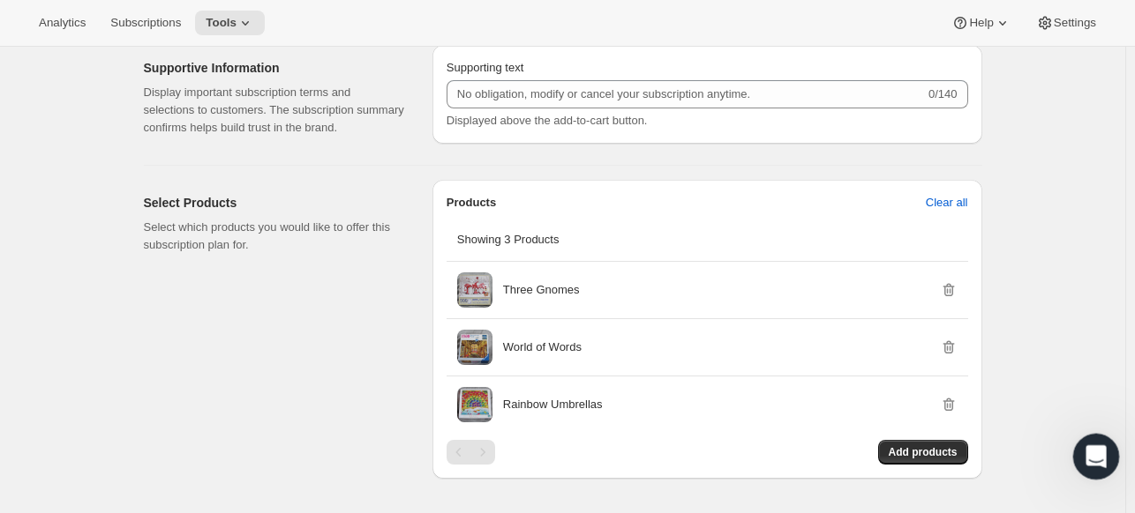
click at [1089, 464] on icon "Open Intercom Messenger" at bounding box center [1093, 454] width 29 height 29
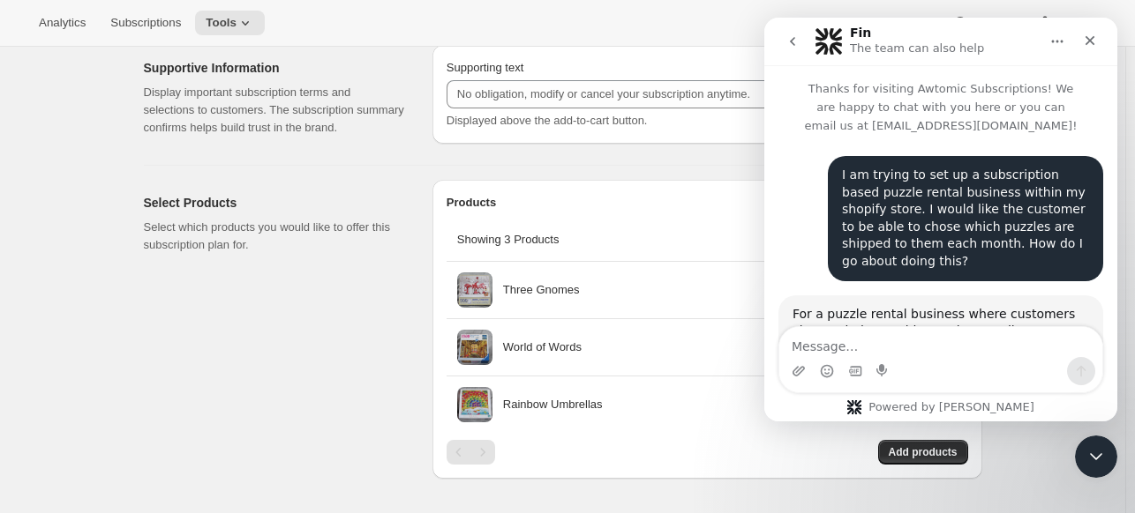
scroll to position [1600, 0]
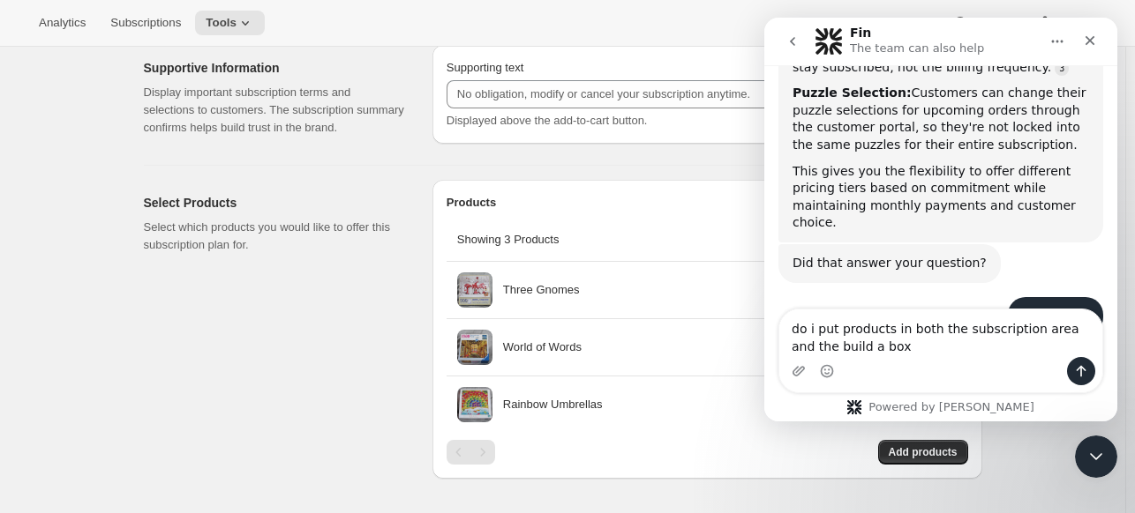
type textarea "do i put products in both the subscription area and the build a box?"
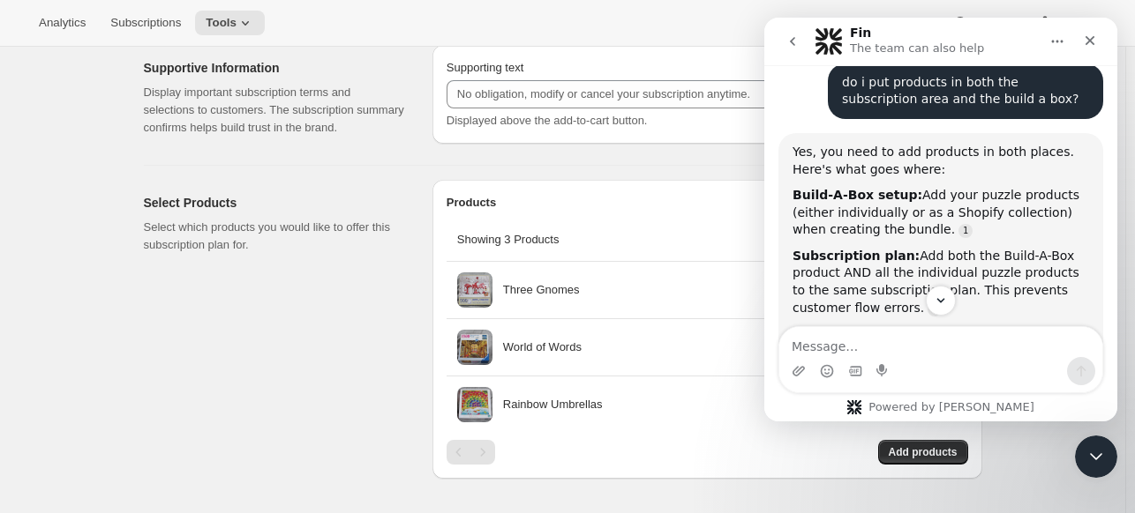
scroll to position [2134, 0]
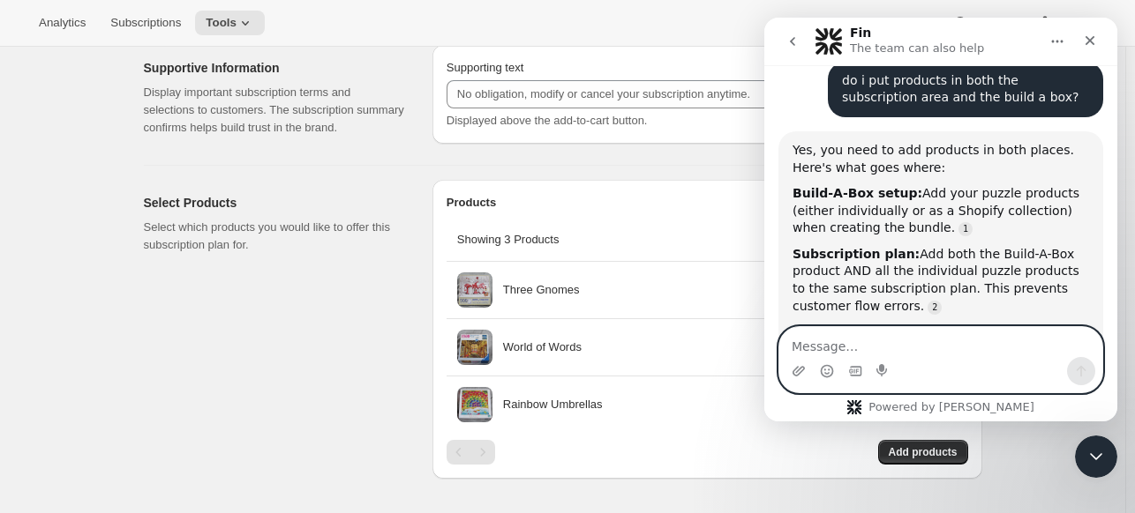
click at [851, 343] on textarea "Message…" at bounding box center [940, 342] width 323 height 30
type textarea "Yes"
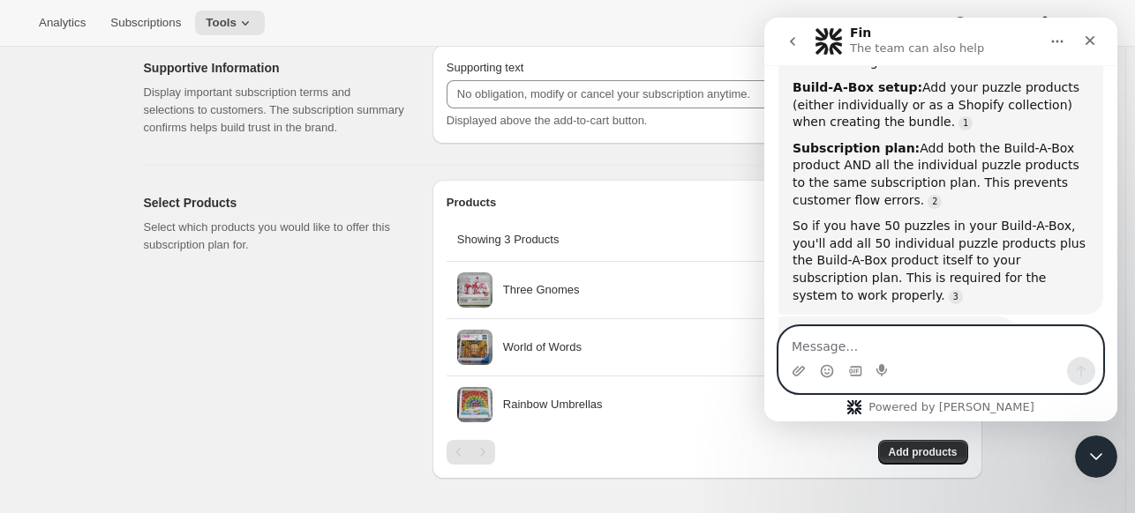
scroll to position [2245, 0]
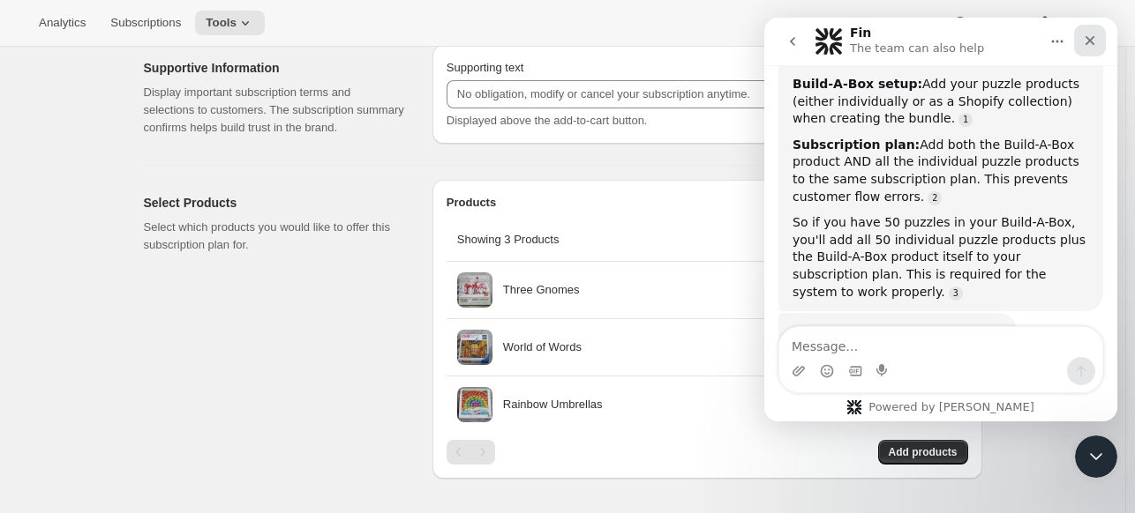
click at [1087, 41] on icon "Close" at bounding box center [1090, 41] width 14 height 14
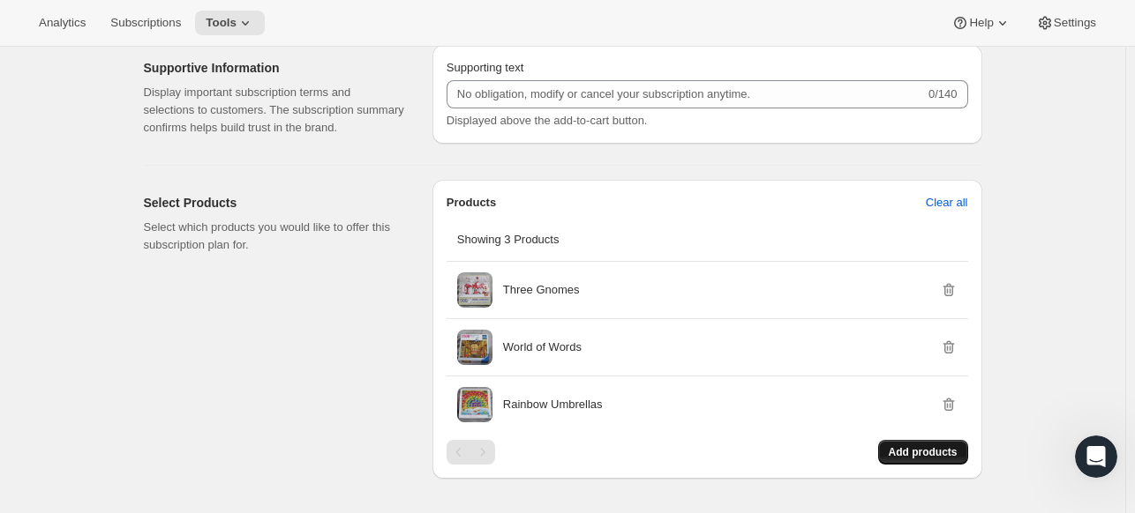
click at [916, 453] on span "Add products" at bounding box center [922, 453] width 69 height 14
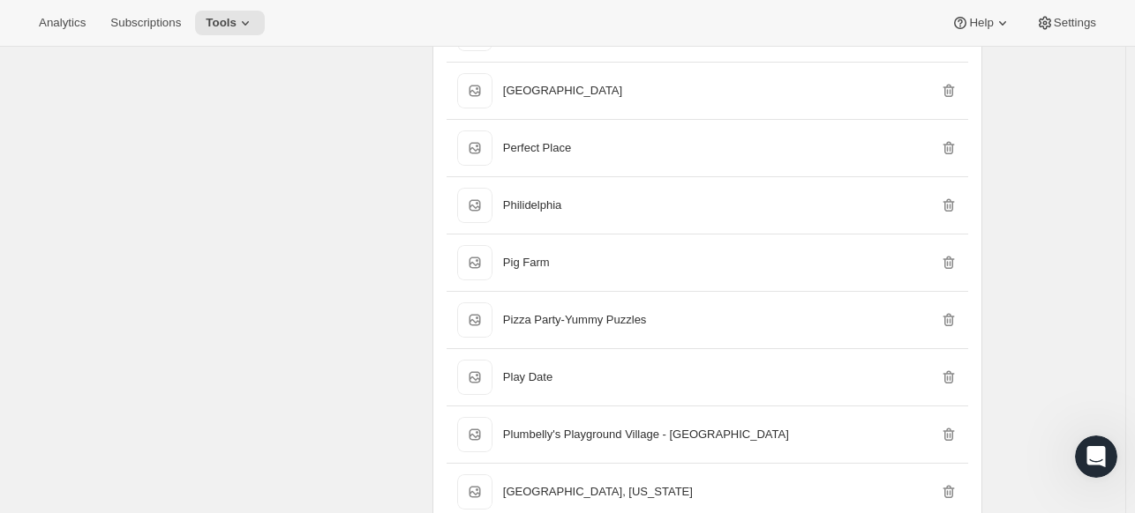
scroll to position [14916, 0]
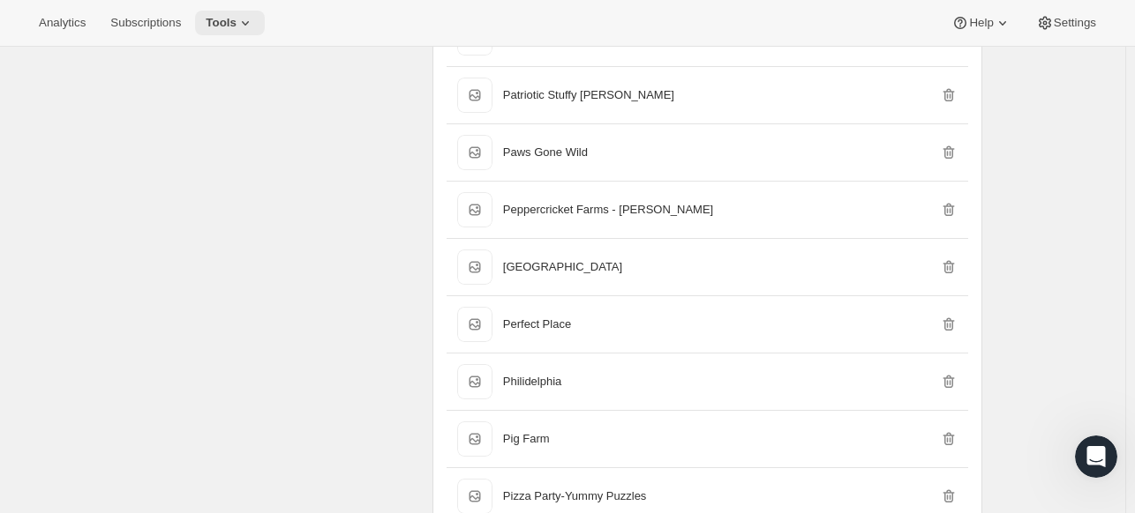
click at [208, 26] on span "Tools" at bounding box center [221, 23] width 31 height 14
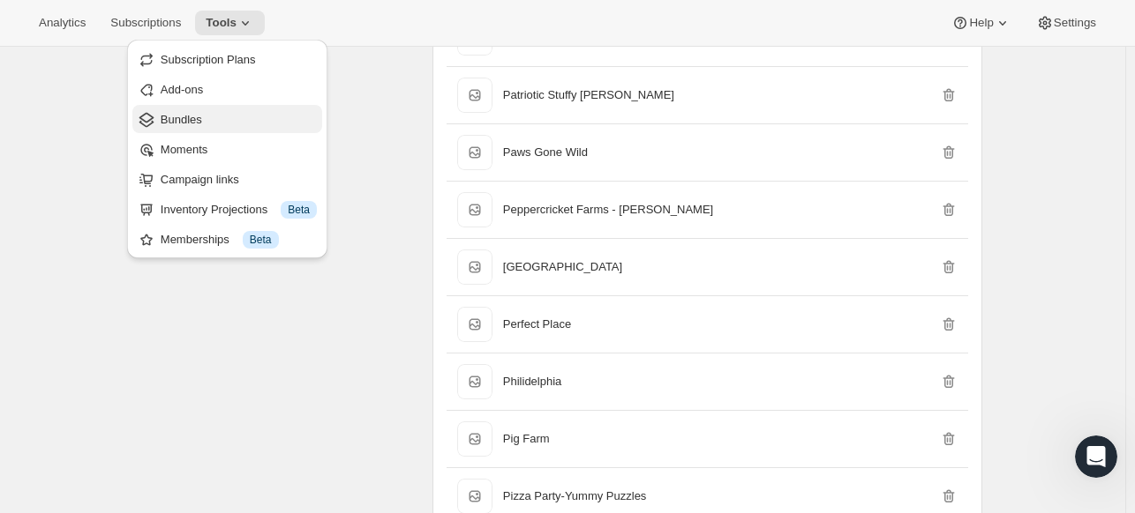
click at [184, 113] on span "Bundles" at bounding box center [181, 119] width 41 height 13
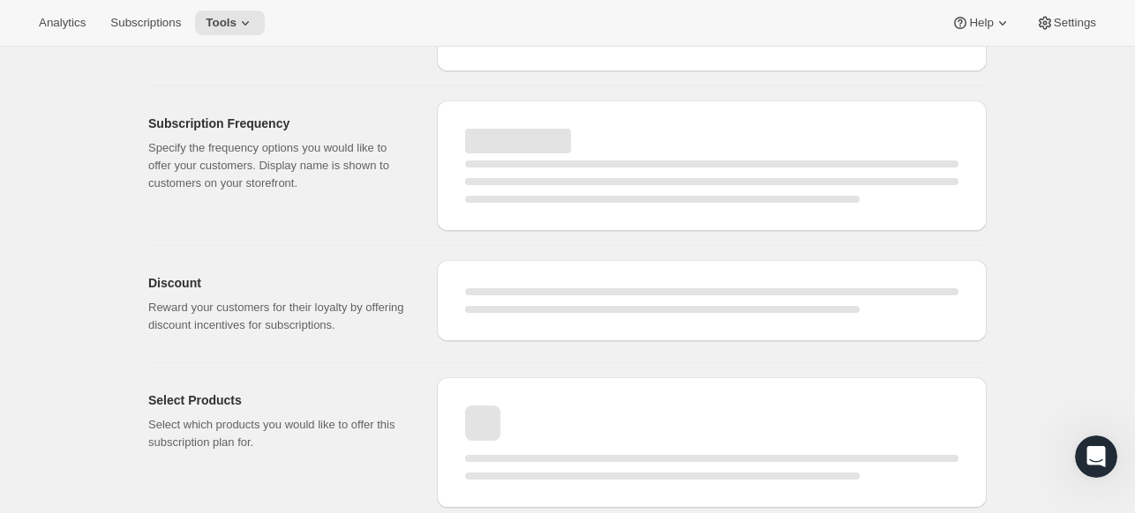
select select "WEEK"
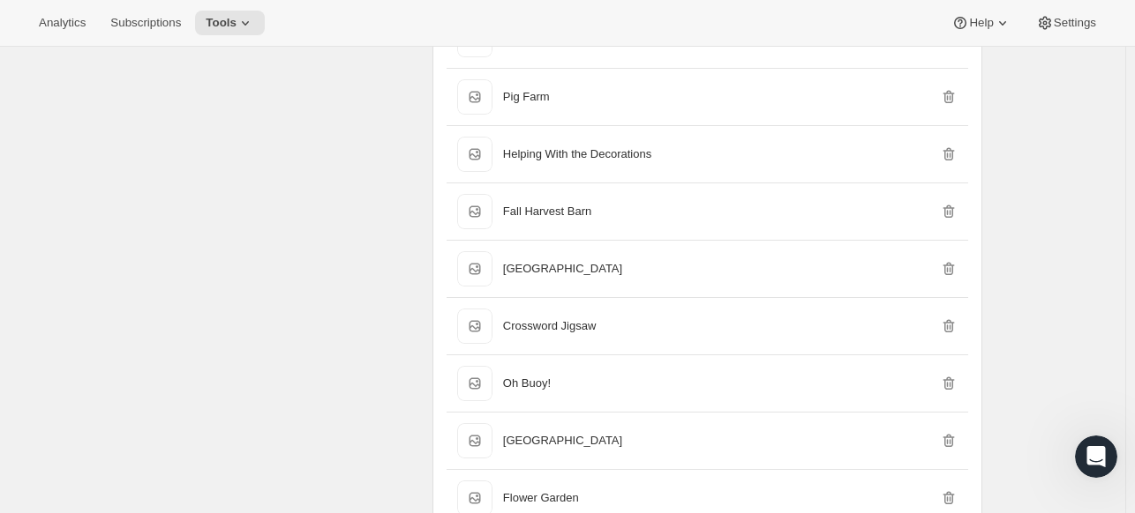
click at [212, 38] on div "Analytics Subscriptions Tools Help Settings" at bounding box center [567, 23] width 1135 height 47
click at [217, 29] on span "Tools" at bounding box center [221, 23] width 31 height 14
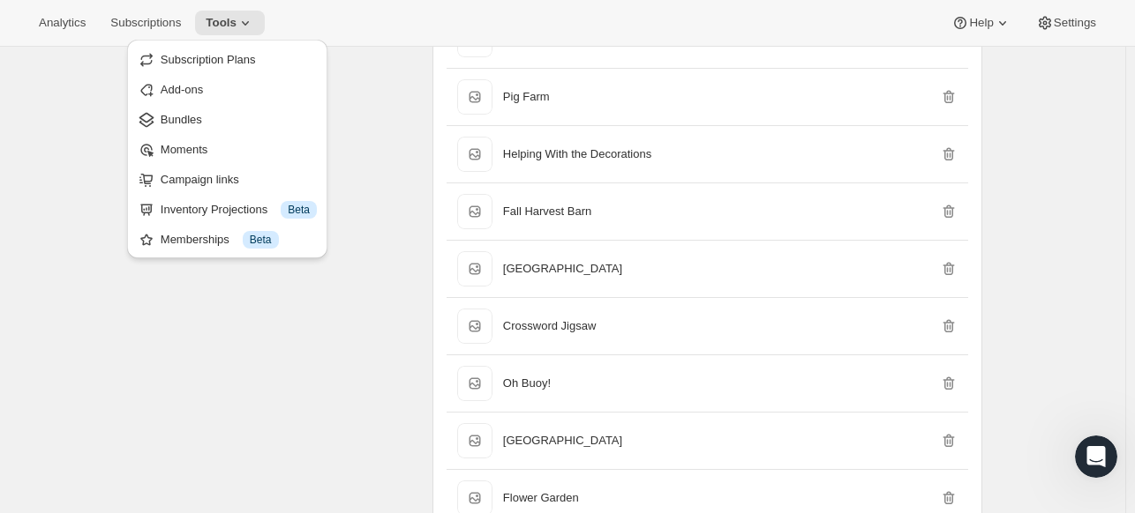
click at [189, 109] on button "Bundles" at bounding box center [227, 119] width 190 height 28
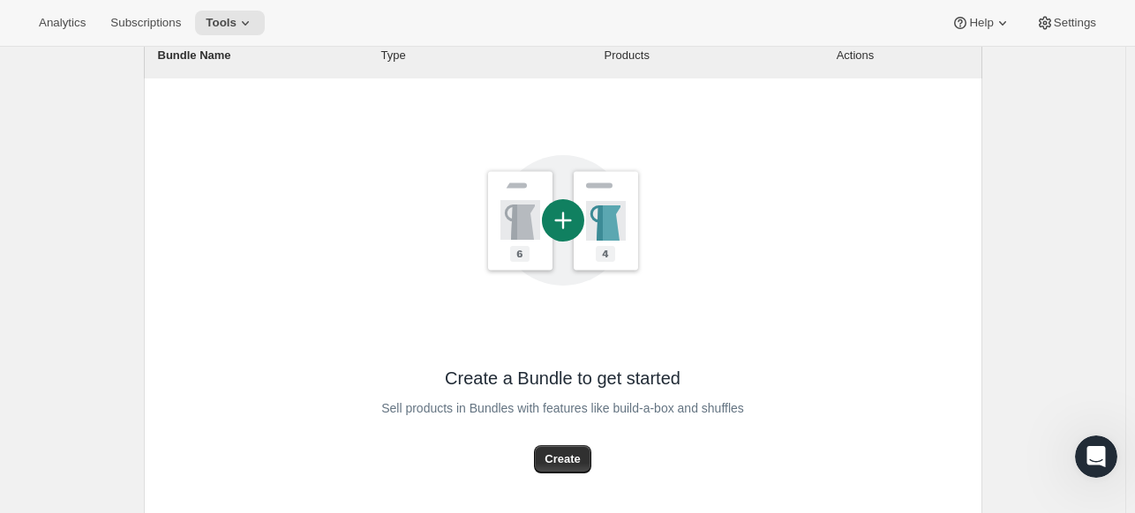
scroll to position [265, 0]
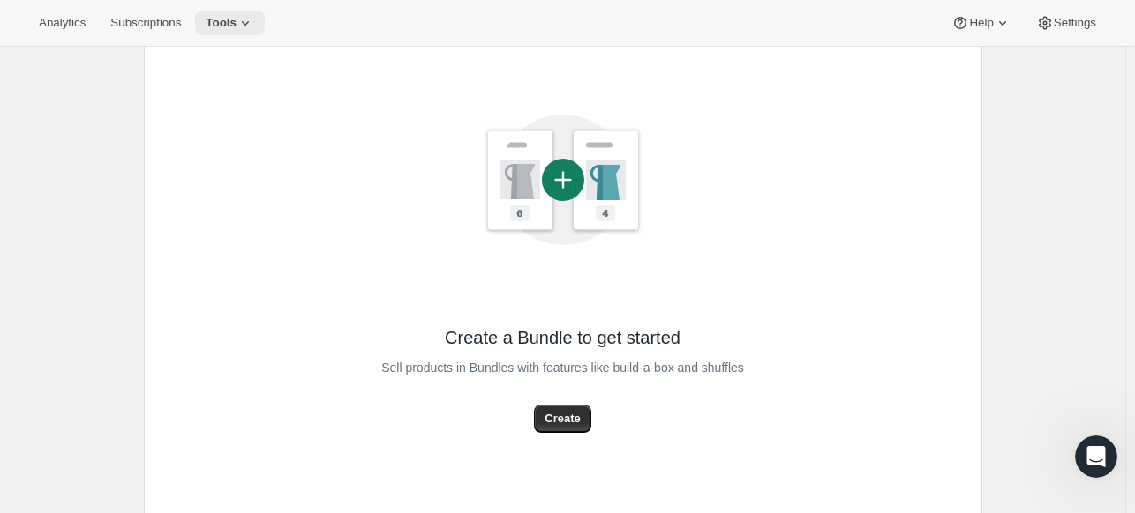
click at [237, 14] on icon at bounding box center [245, 23] width 18 height 18
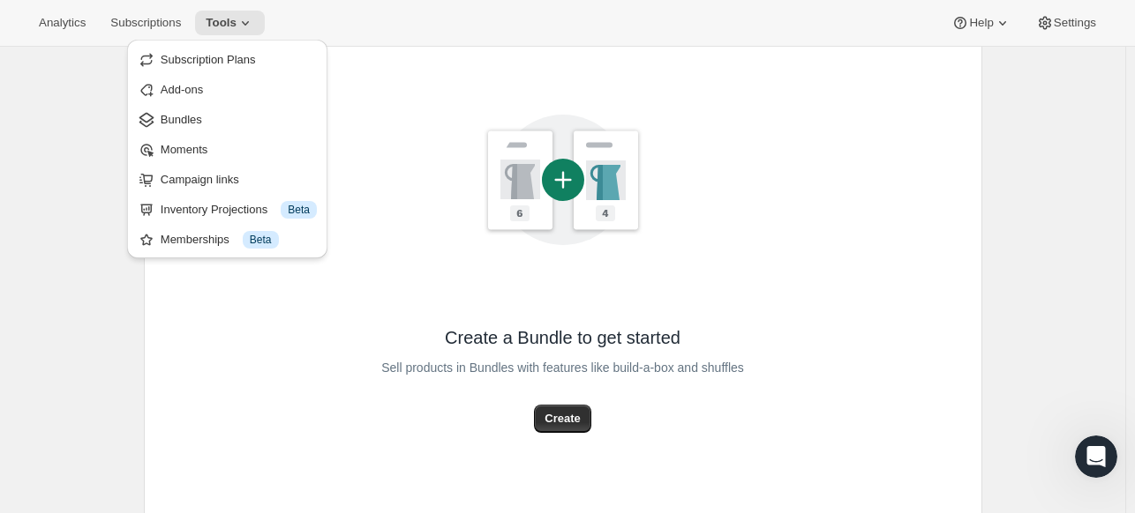
click at [233, 424] on div "Create a Bundle to get started Sell products in Bundles with features like buil…" at bounding box center [563, 287] width 838 height 498
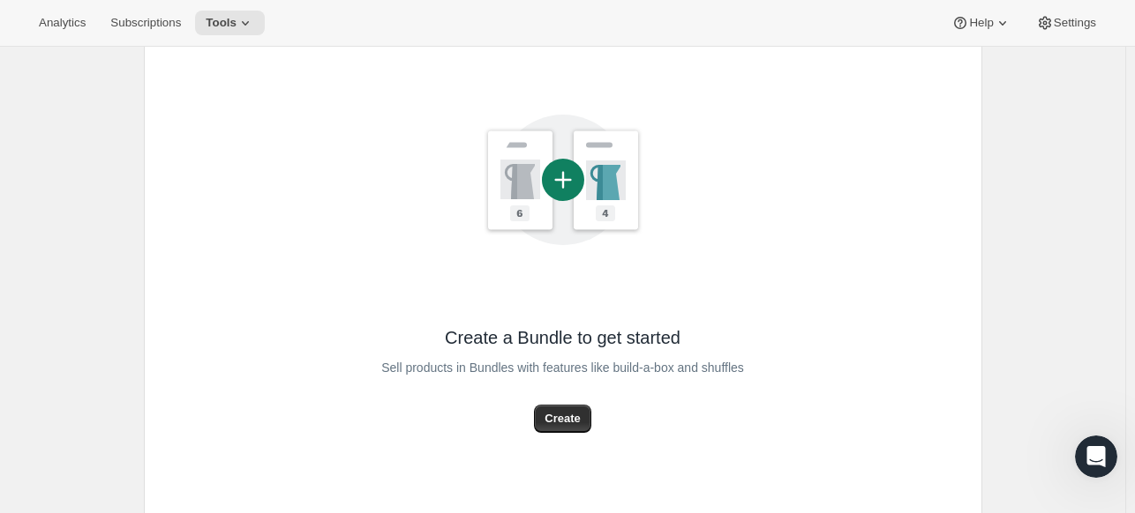
click at [565, 403] on div "Sell products in Bundles with features like build-a-box and shuffles" at bounding box center [562, 377] width 363 height 55
click at [569, 424] on span "Create" at bounding box center [561, 419] width 35 height 18
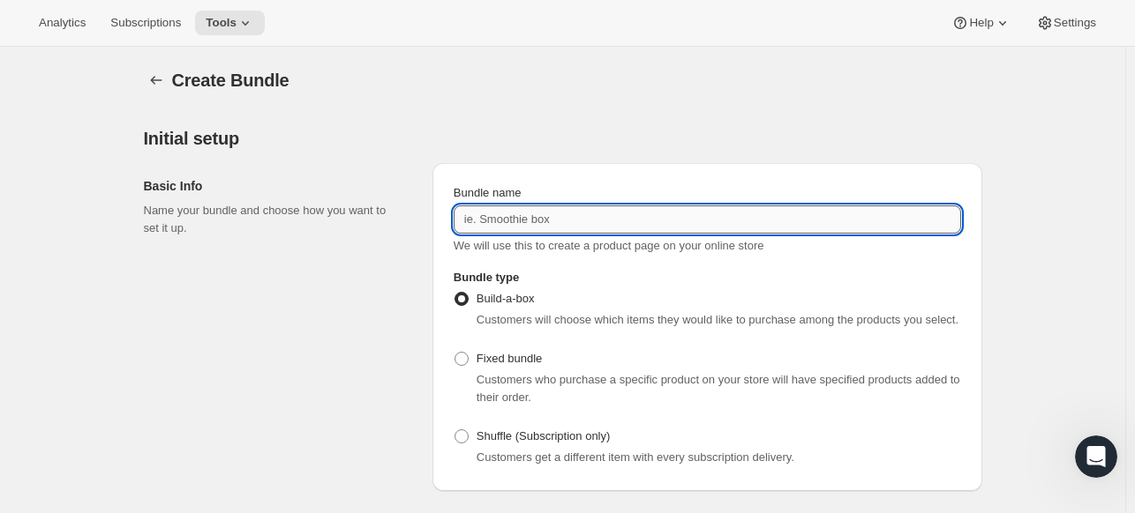
click at [536, 212] on input "Bundle name" at bounding box center [706, 220] width 507 height 28
type input "Corner Piece 1 Month Subscription"
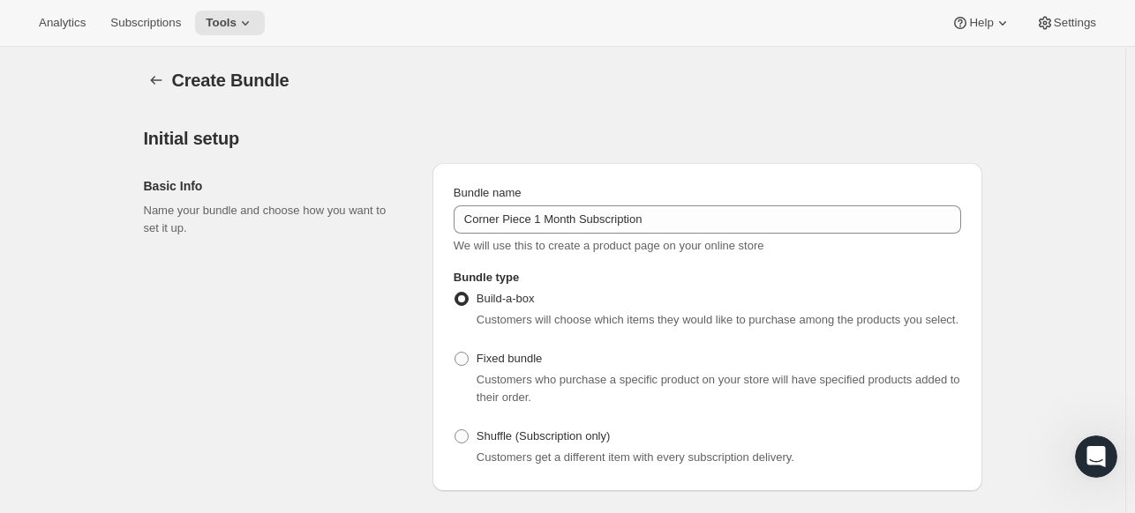
click at [768, 426] on div "Shuffle (Subscription only) Customers get a different item with every subscript…" at bounding box center [706, 445] width 507 height 42
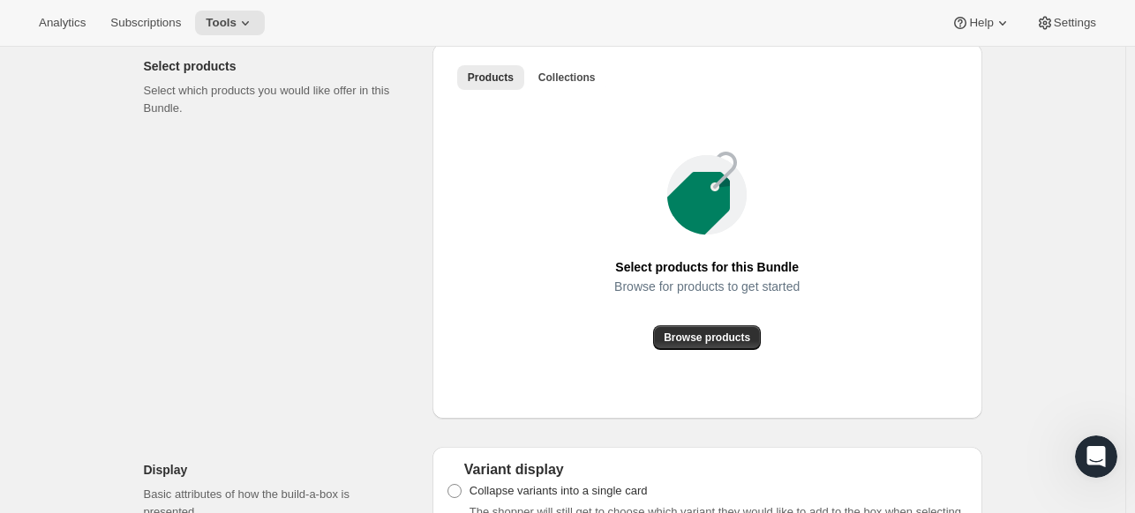
scroll to position [971, 0]
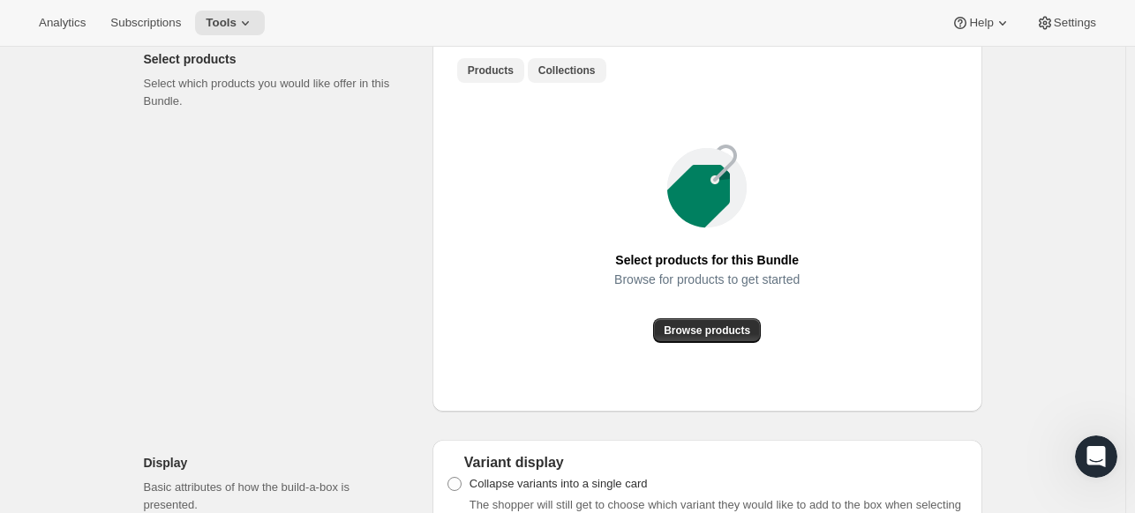
click at [572, 73] on span "Collections" at bounding box center [566, 71] width 57 height 14
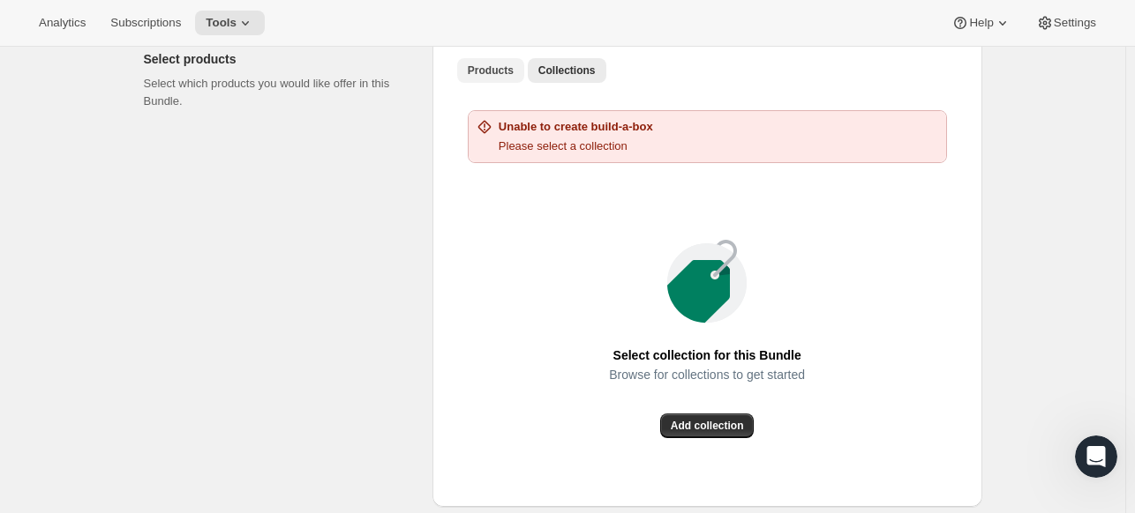
click at [488, 68] on span "Products" at bounding box center [491, 71] width 46 height 14
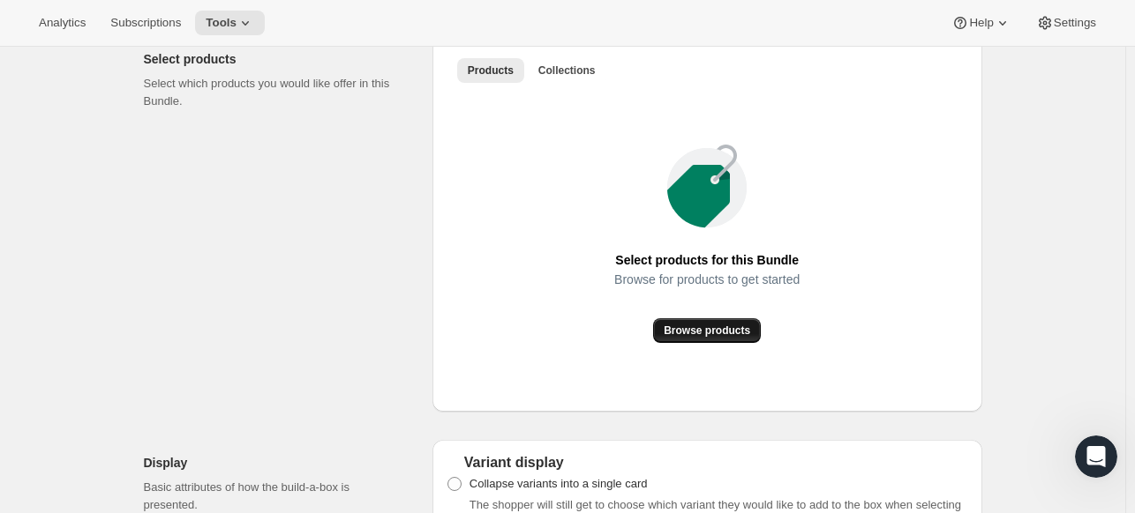
click at [701, 328] on span "Browse products" at bounding box center [706, 331] width 86 height 14
